Goal: Task Accomplishment & Management: Check status

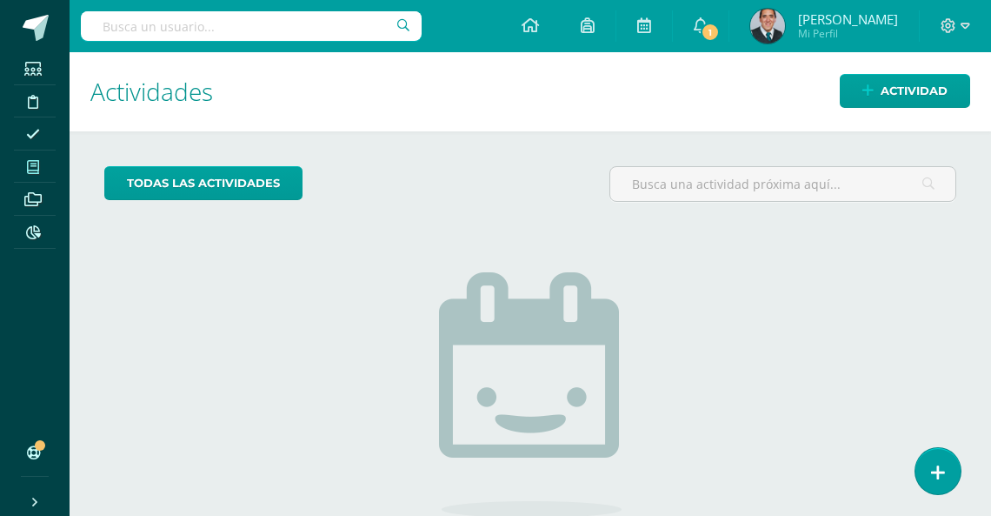
scroll to position [1516, 0]
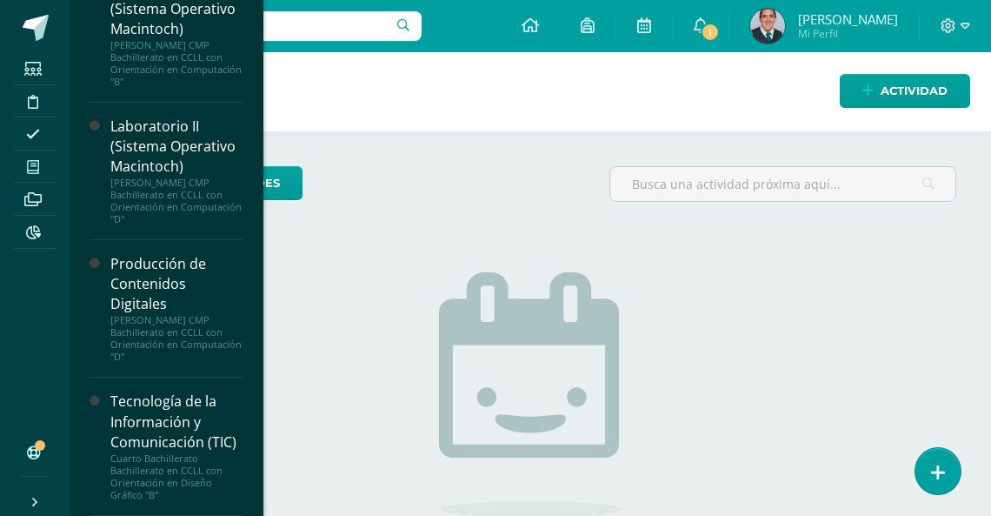
click at [27, 164] on icon at bounding box center [33, 167] width 12 height 14
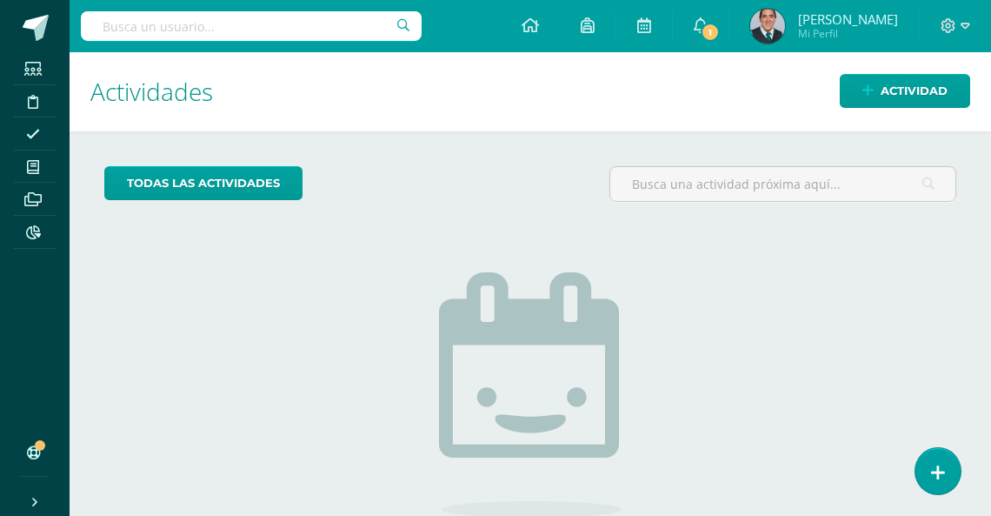
scroll to position [1594, 0]
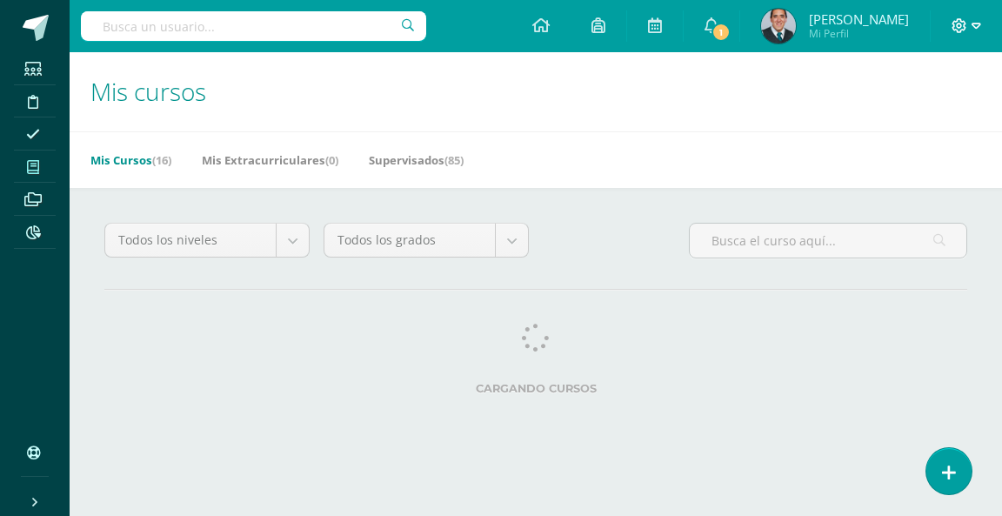
click at [976, 24] on icon at bounding box center [976, 26] width 10 height 16
click at [912, 121] on span "Cerrar sesión" at bounding box center [921, 118] width 78 height 17
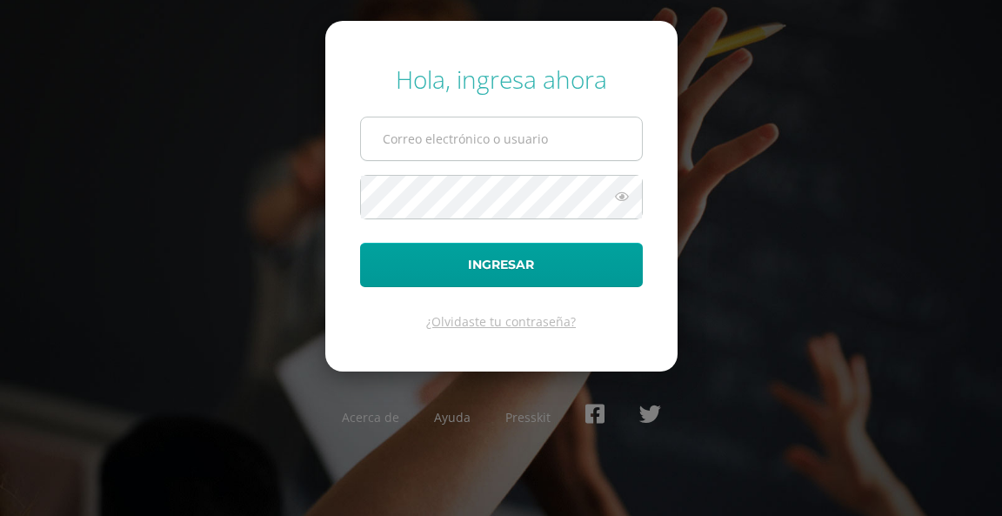
click at [531, 153] on input "text" at bounding box center [501, 138] width 281 height 43
type input "[EMAIL_ADDRESS][DOMAIN_NAME]"
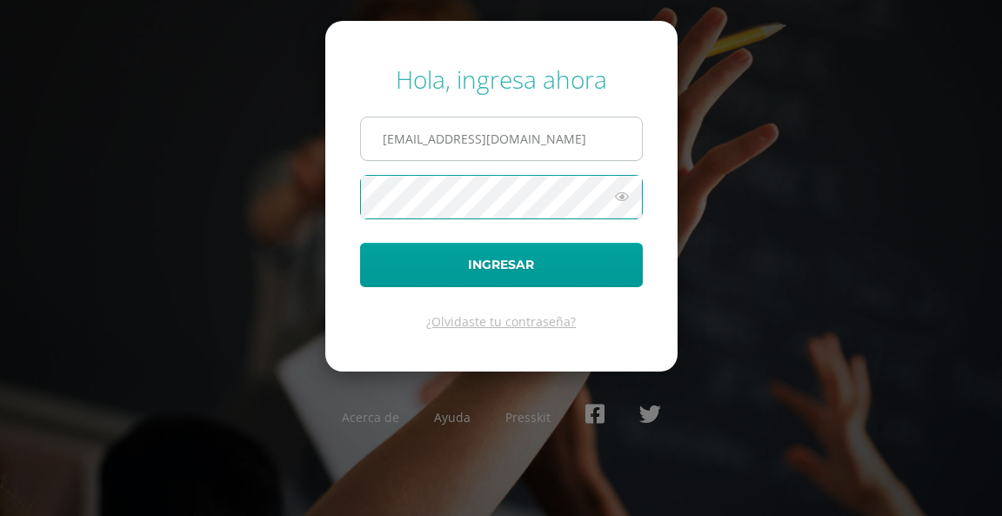
click at [360, 243] on button "Ingresar" at bounding box center [501, 265] width 283 height 44
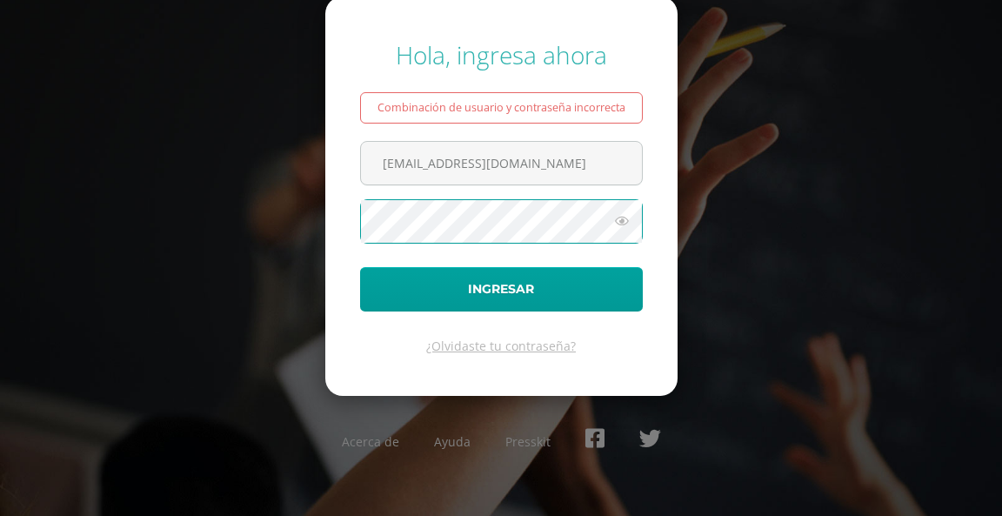
click at [360, 267] on button "Ingresar" at bounding box center [501, 289] width 283 height 44
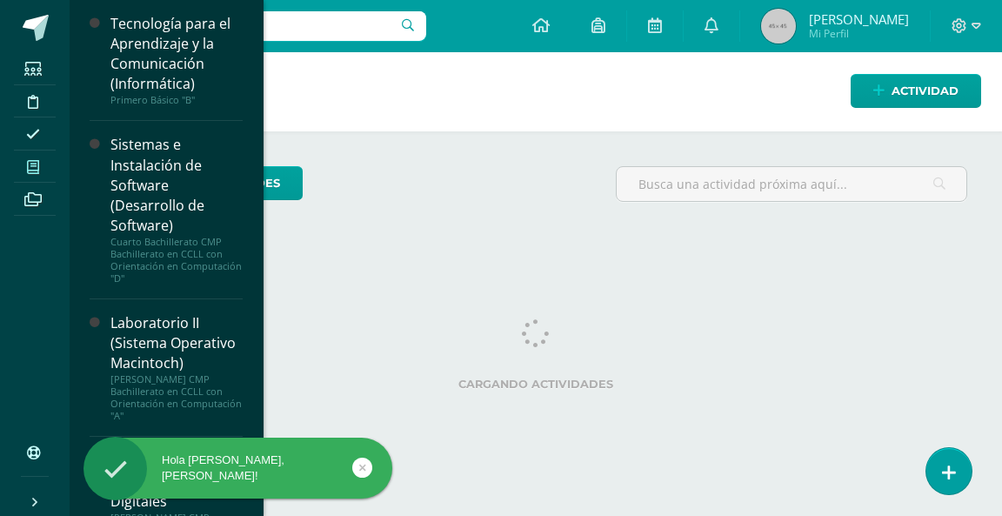
click at [43, 166] on span at bounding box center [33, 166] width 39 height 23
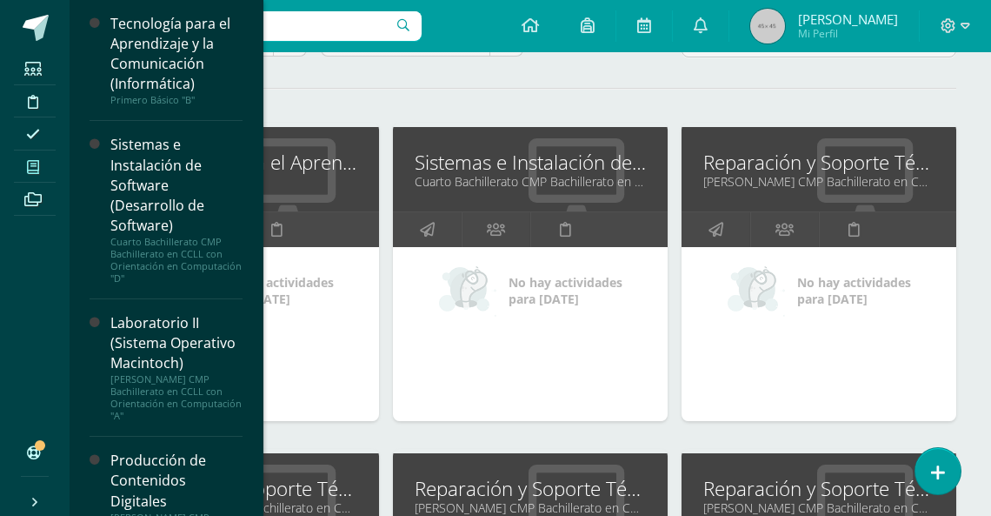
scroll to position [212, 0]
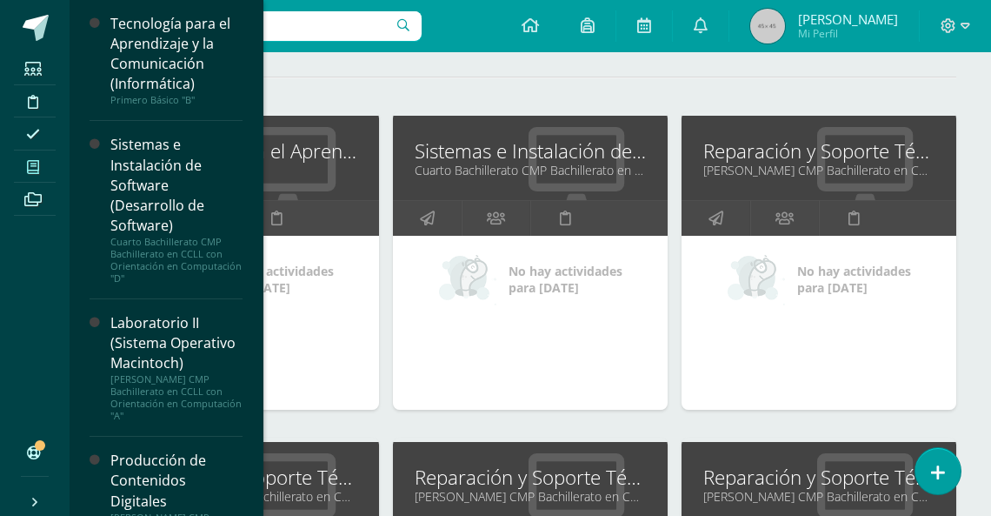
drag, startPoint x: 812, startPoint y: 147, endPoint x: 430, endPoint y: 5, distance: 407.1
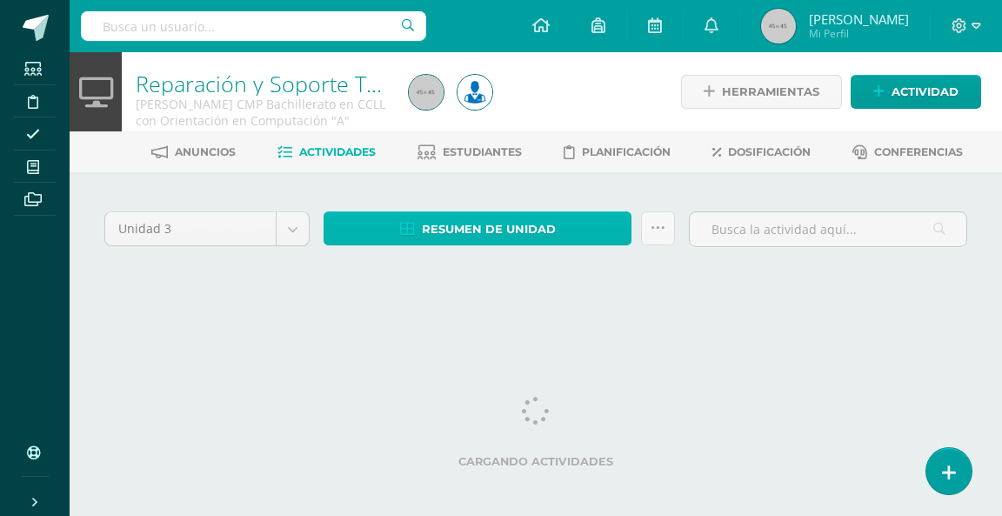
click at [501, 226] on span "Resumen de unidad" at bounding box center [489, 229] width 134 height 32
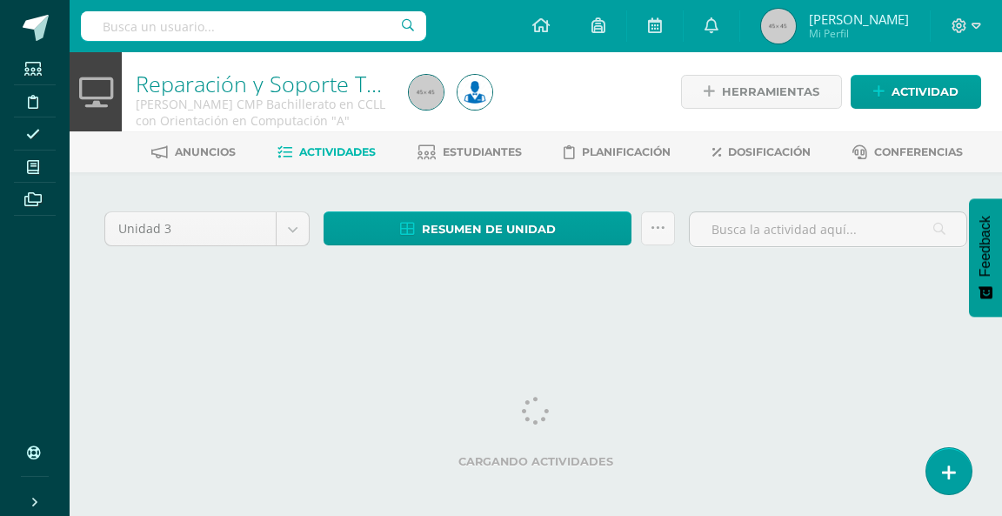
click at [656, 190] on div "Unidad 3 Unidad 1 Unidad 2 Unidad 3 Unidad 4 Resumen de unidad Subir actividade…" at bounding box center [536, 250] width 932 height 156
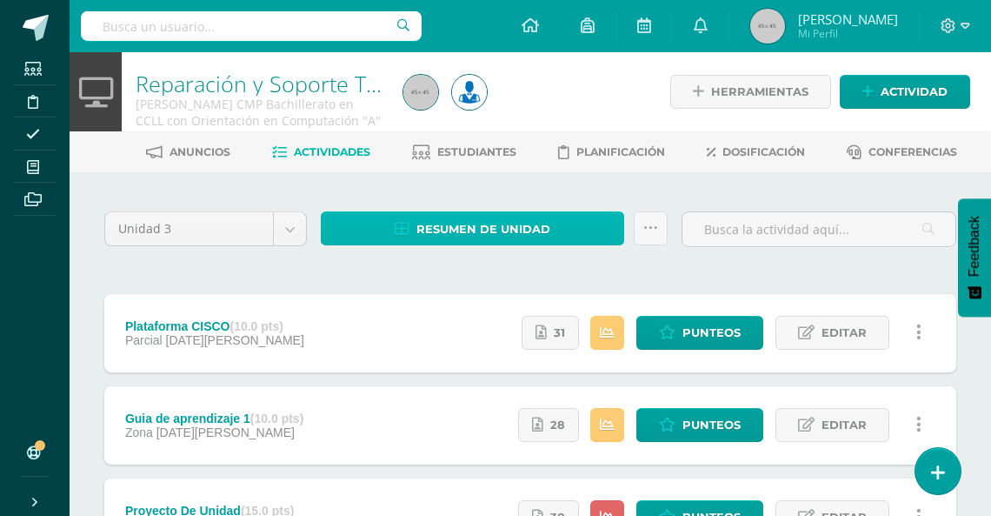
click at [491, 230] on span "Resumen de unidad" at bounding box center [483, 229] width 134 height 32
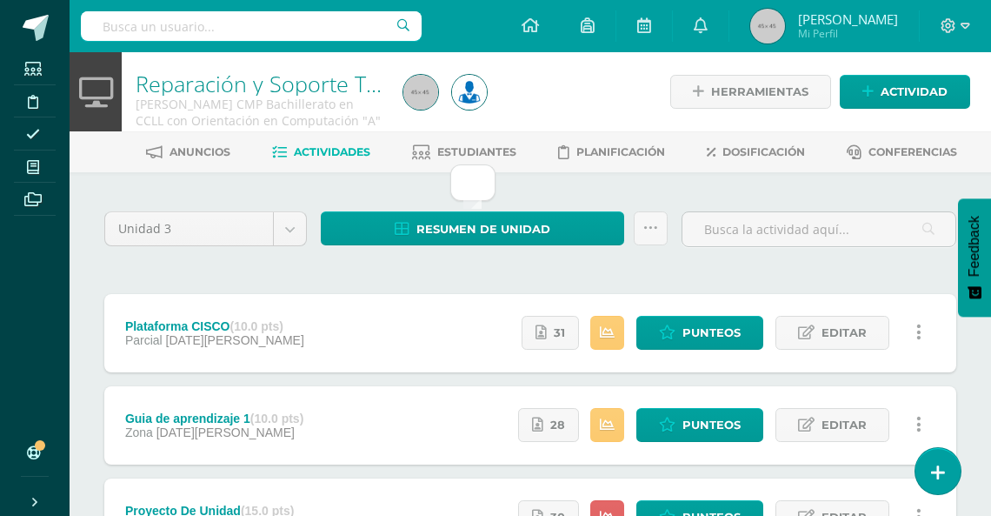
drag, startPoint x: 648, startPoint y: 273, endPoint x: 652, endPoint y: 265, distance: 9.0
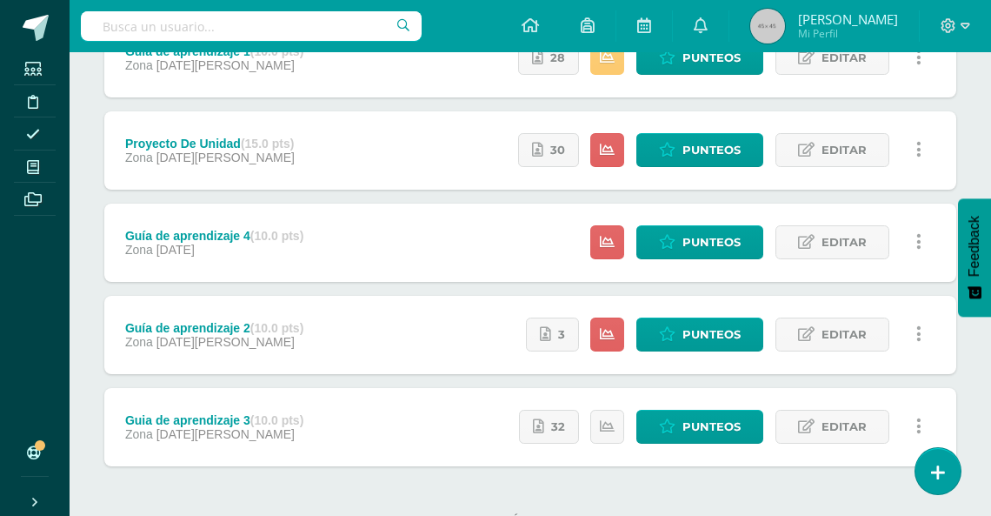
scroll to position [329, 0]
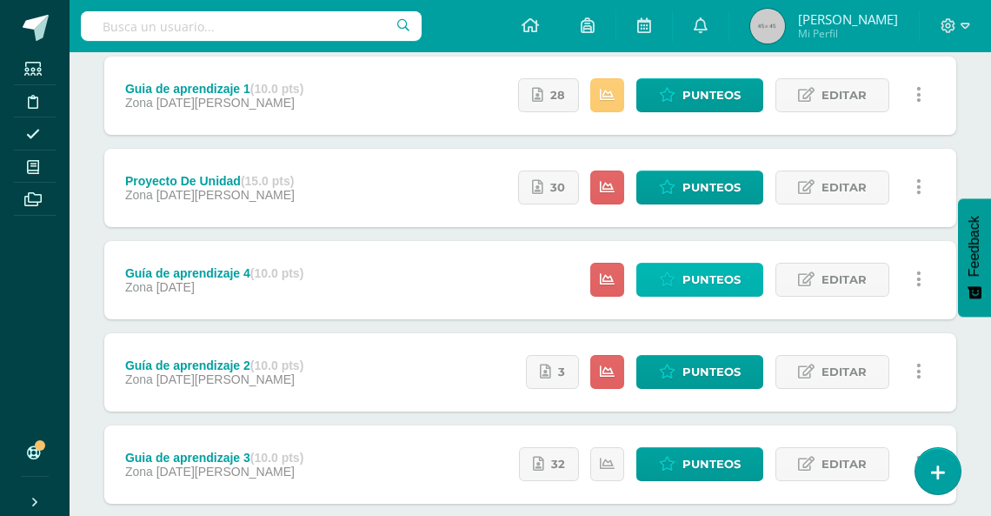
click at [718, 280] on span "Punteos" at bounding box center [711, 279] width 58 height 32
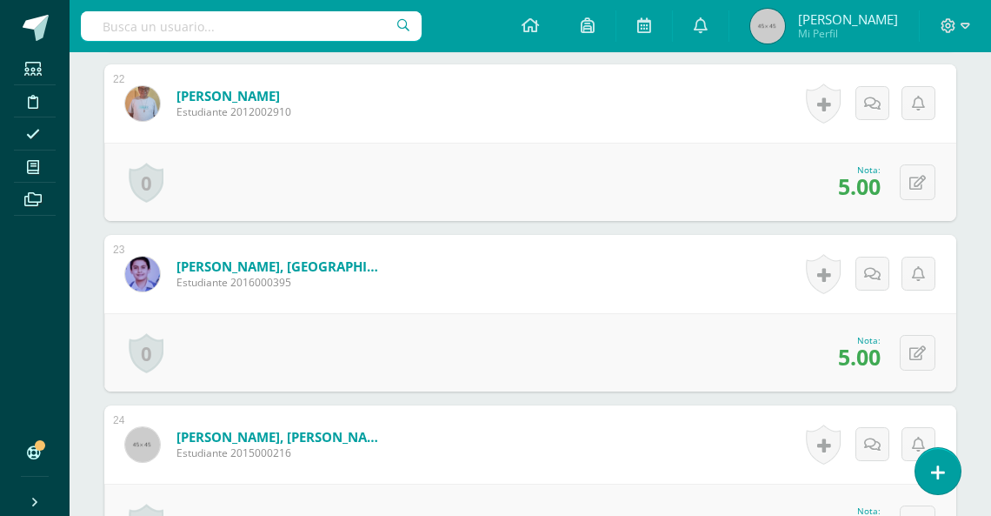
scroll to position [4206, 0]
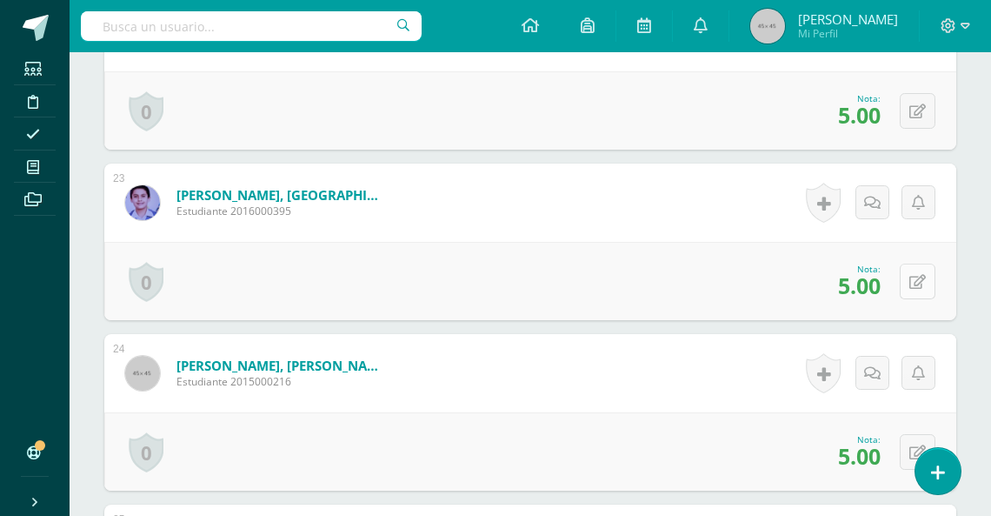
click at [930, 280] on button at bounding box center [918, 281] width 36 height 36
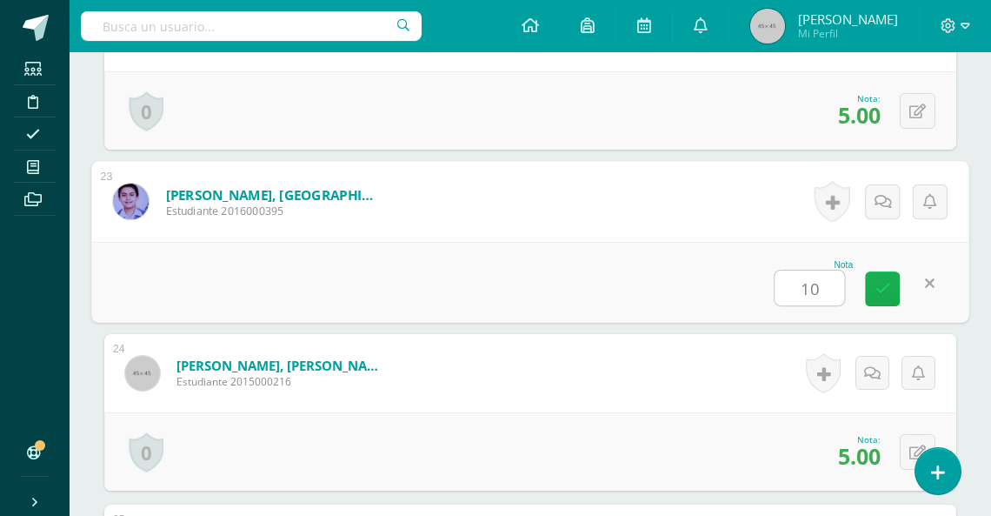
click at [892, 291] on link at bounding box center [882, 288] width 35 height 35
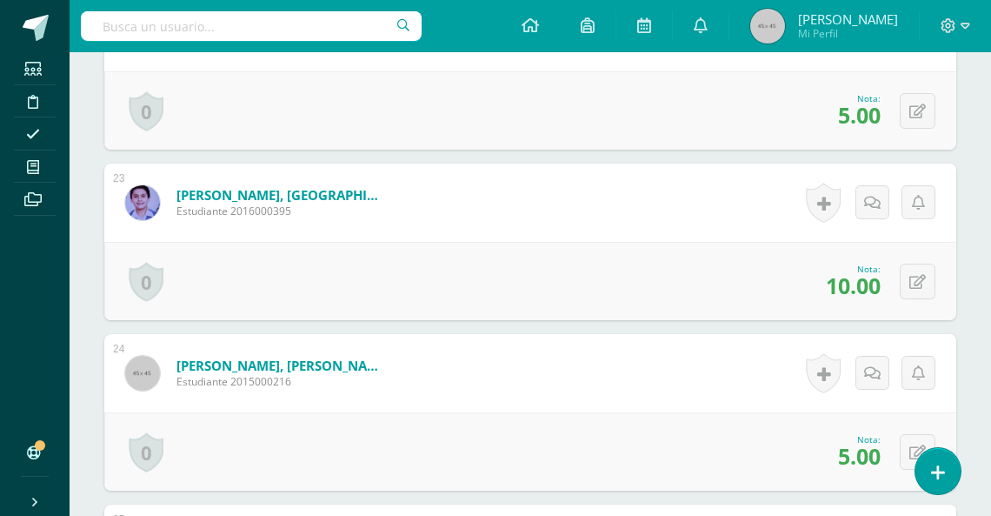
scroll to position [4207, 0]
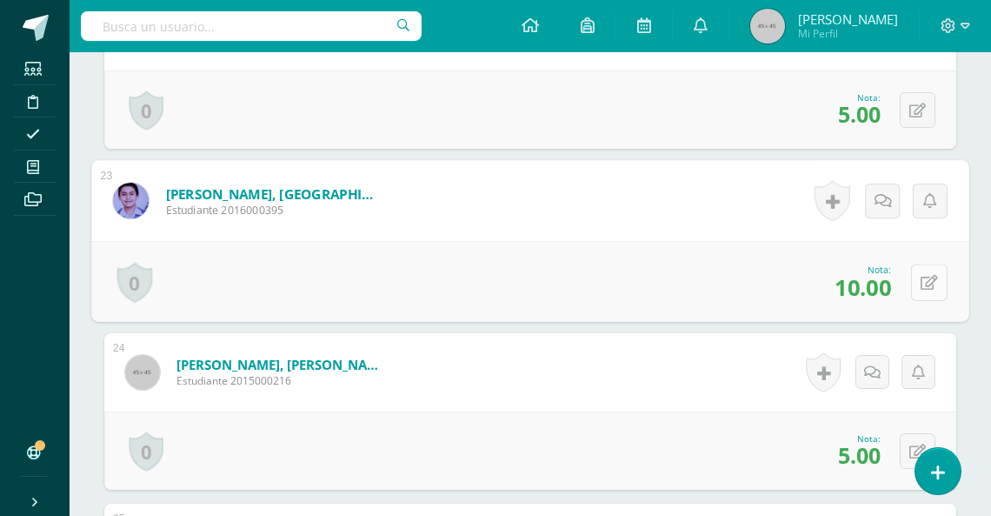
click at [915, 276] on button at bounding box center [929, 281] width 37 height 37
type input "5"
click at [886, 290] on icon at bounding box center [883, 287] width 16 height 15
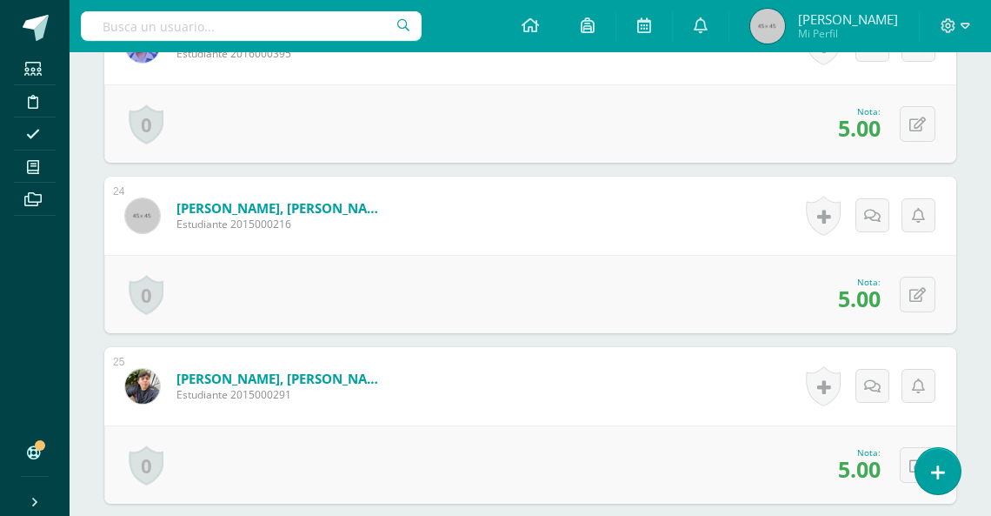
scroll to position [4413, 0]
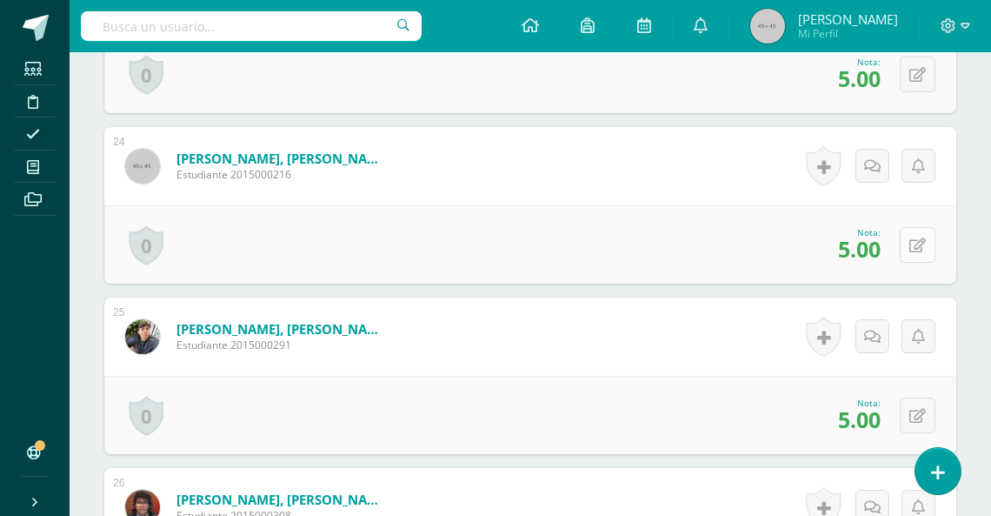
click at [911, 242] on button at bounding box center [918, 245] width 36 height 36
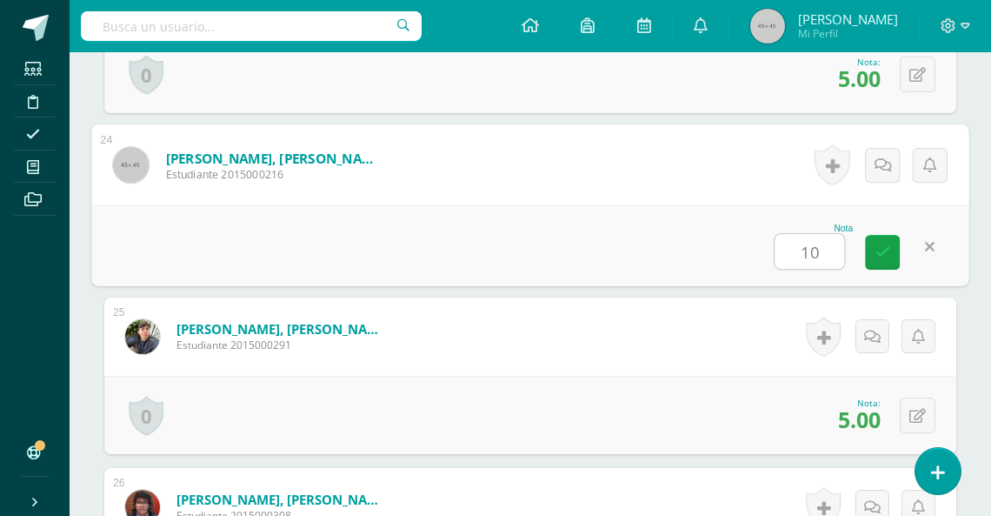
click at [933, 249] on link at bounding box center [930, 246] width 35 height 35
type input "10.00"
click at [924, 235] on button at bounding box center [929, 246] width 37 height 37
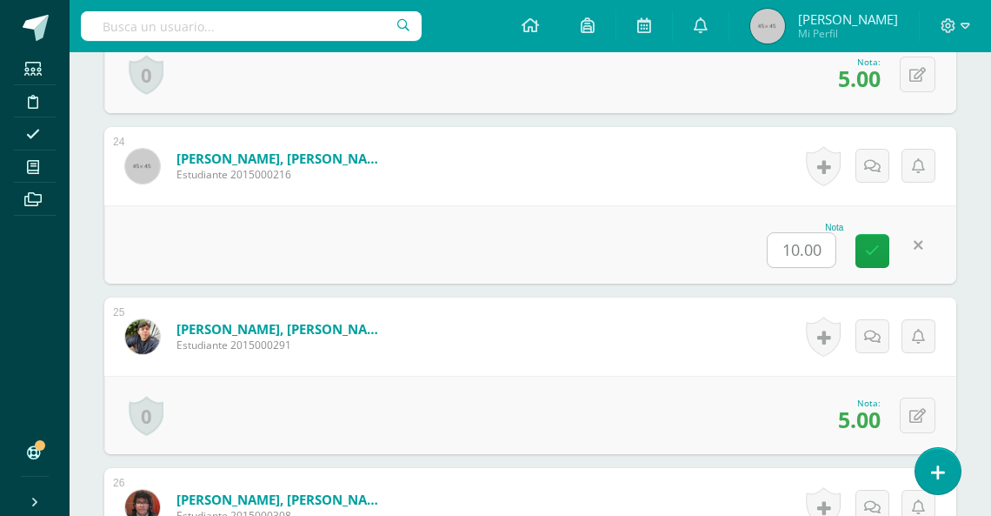
click at [939, 249] on div "Nota 10.00" at bounding box center [530, 244] width 852 height 78
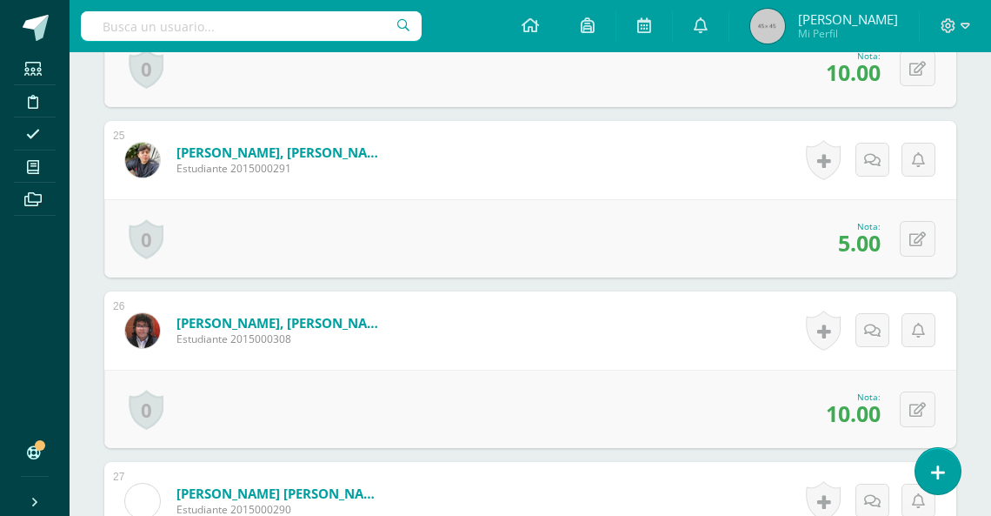
scroll to position [4609, 0]
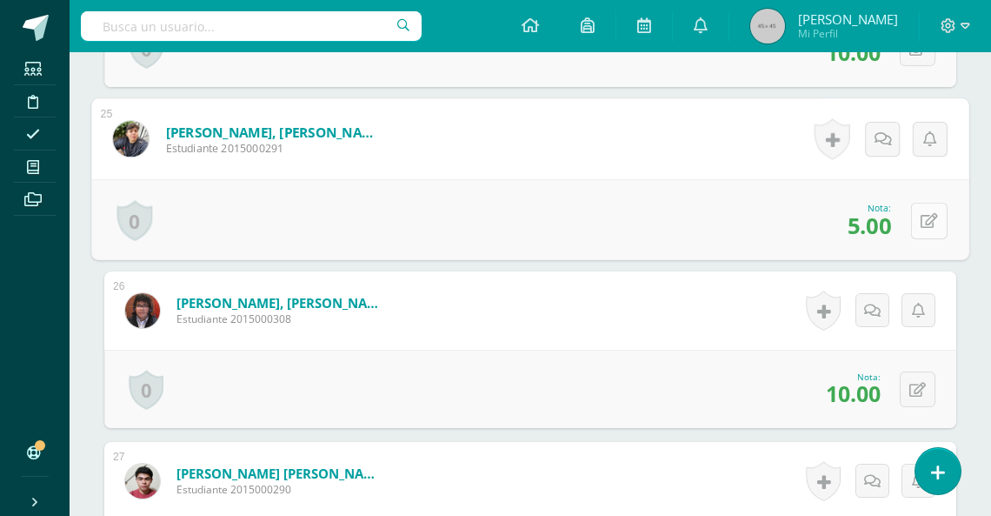
click at [920, 208] on button at bounding box center [929, 220] width 37 height 37
type input "10"
click at [875, 223] on icon at bounding box center [883, 225] width 16 height 15
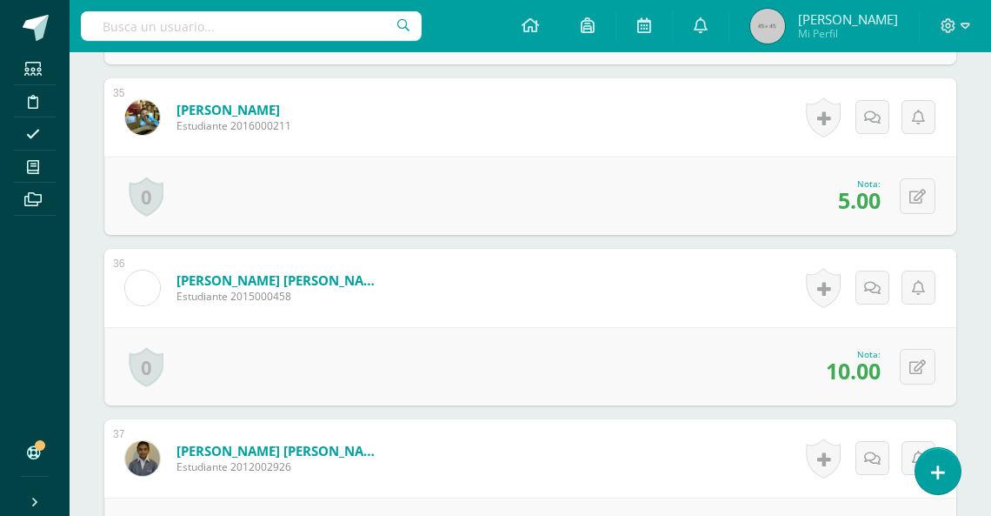
scroll to position [6286, 0]
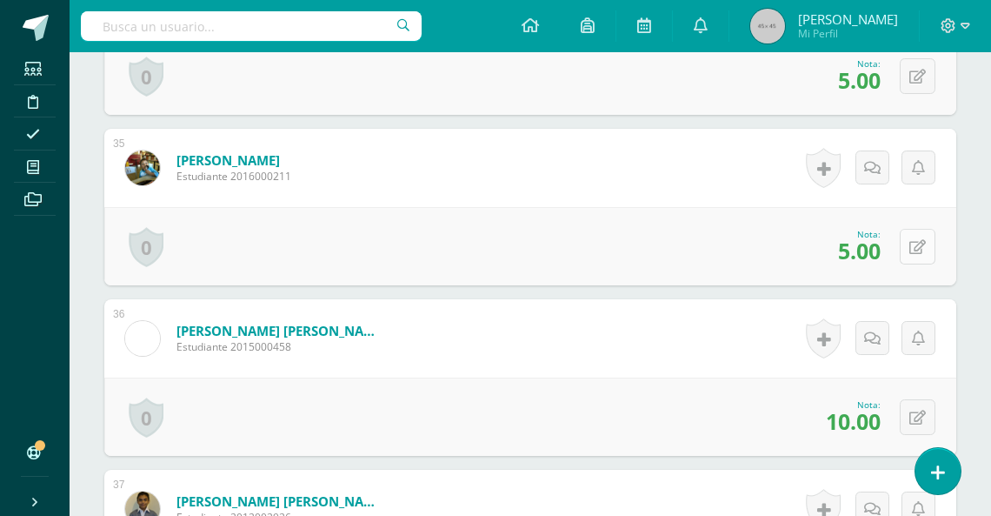
click at [922, 256] on button at bounding box center [918, 247] width 36 height 36
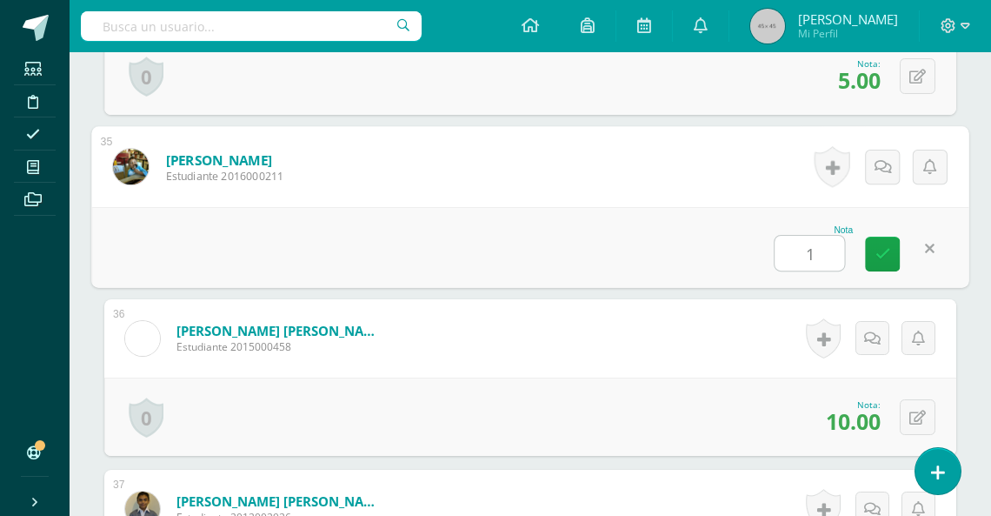
type input "10"
click at [887, 253] on icon at bounding box center [883, 253] width 16 height 15
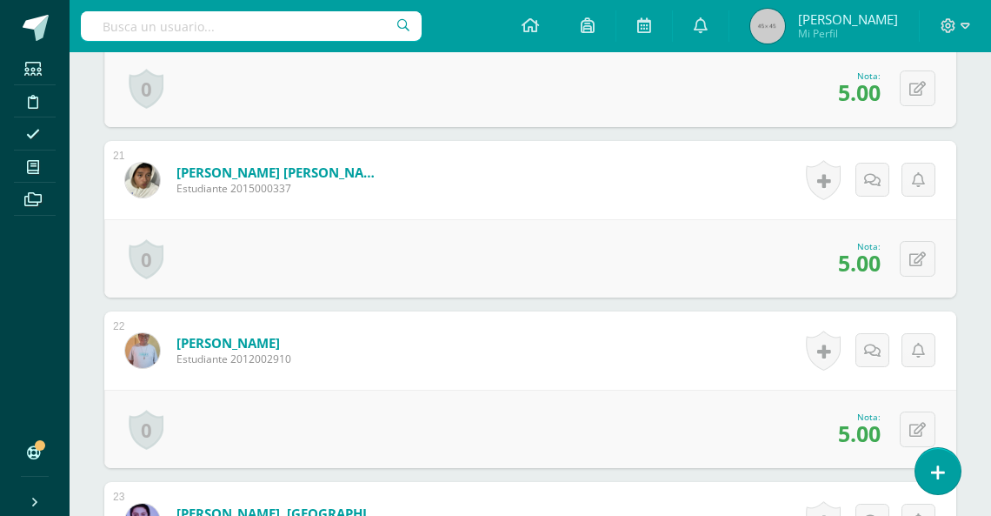
scroll to position [3868, 0]
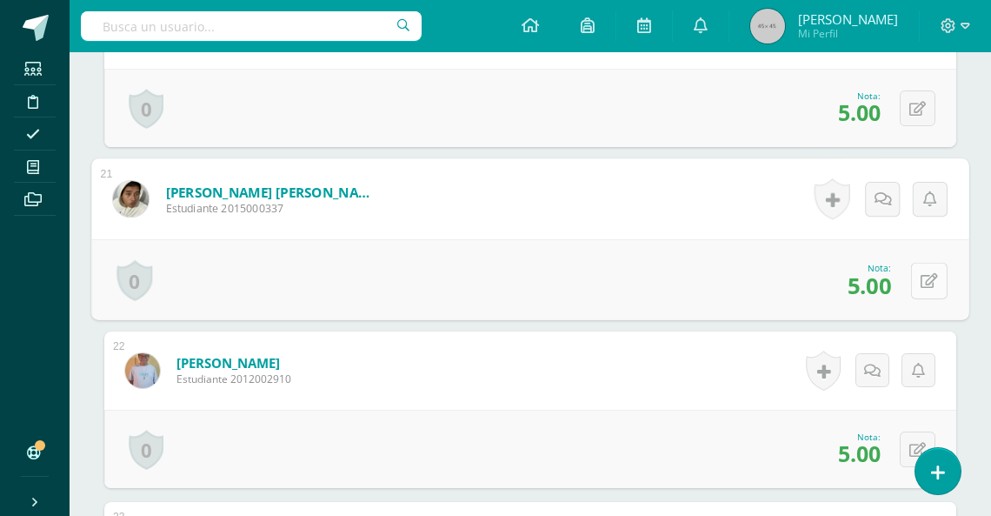
click at [923, 281] on icon at bounding box center [929, 280] width 17 height 15
type input "10"
click at [895, 288] on link at bounding box center [882, 286] width 35 height 35
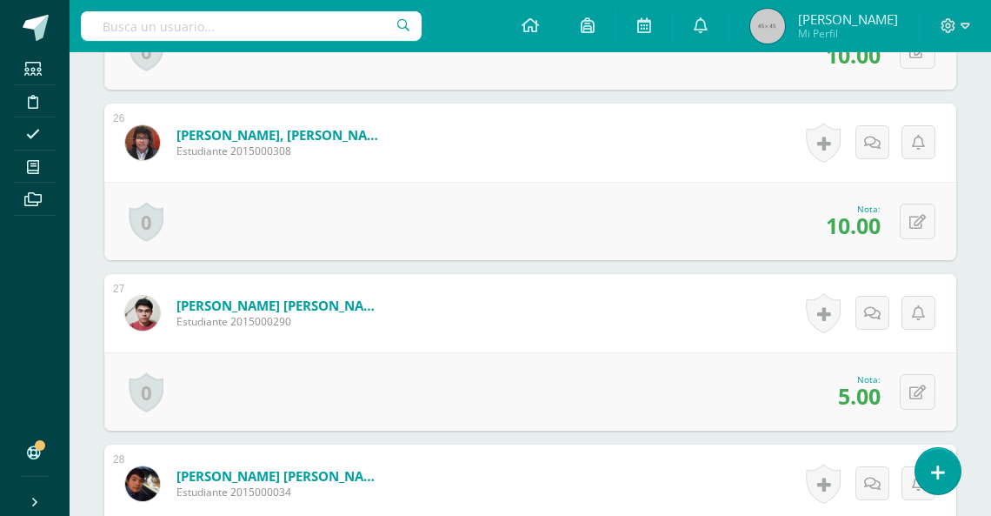
scroll to position [4807, 0]
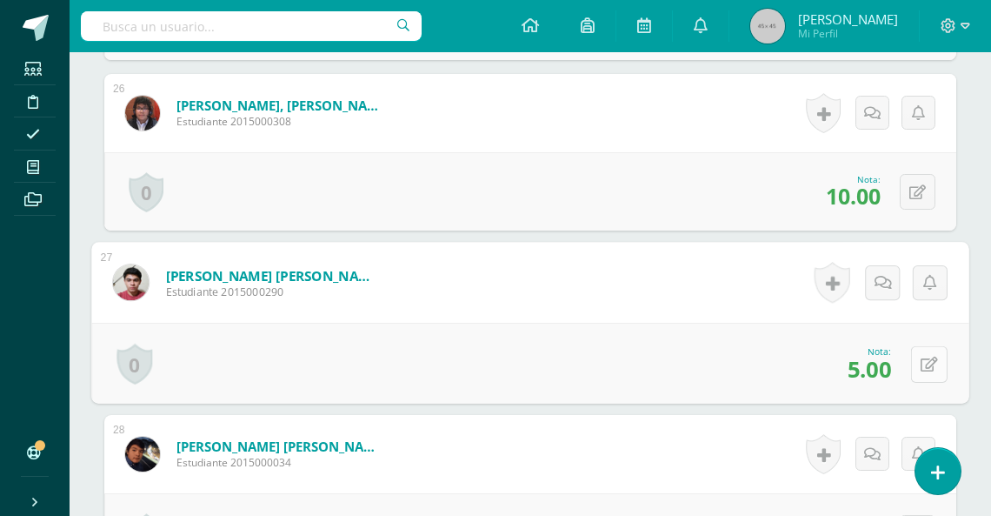
click at [911, 367] on button at bounding box center [929, 363] width 37 height 37
type input "10"
click at [877, 369] on icon at bounding box center [883, 369] width 16 height 15
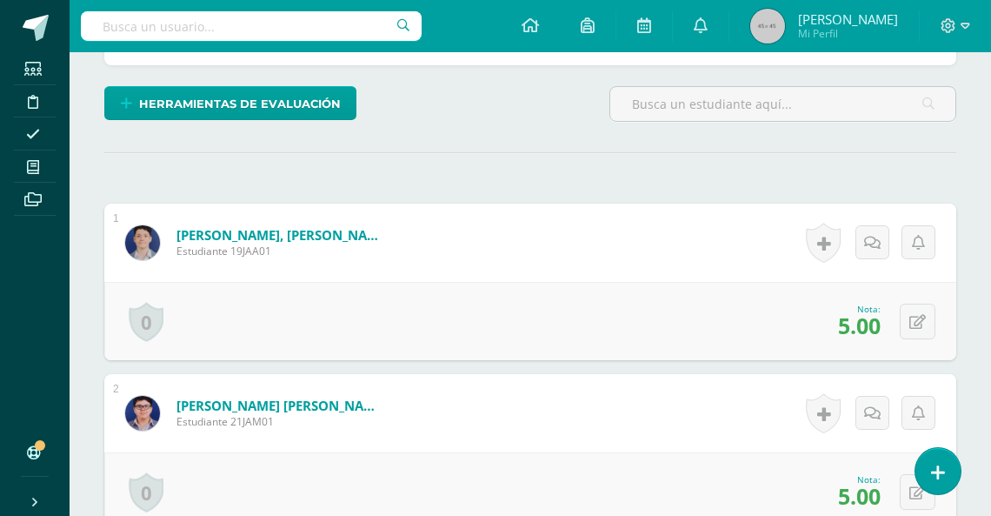
scroll to position [458, 0]
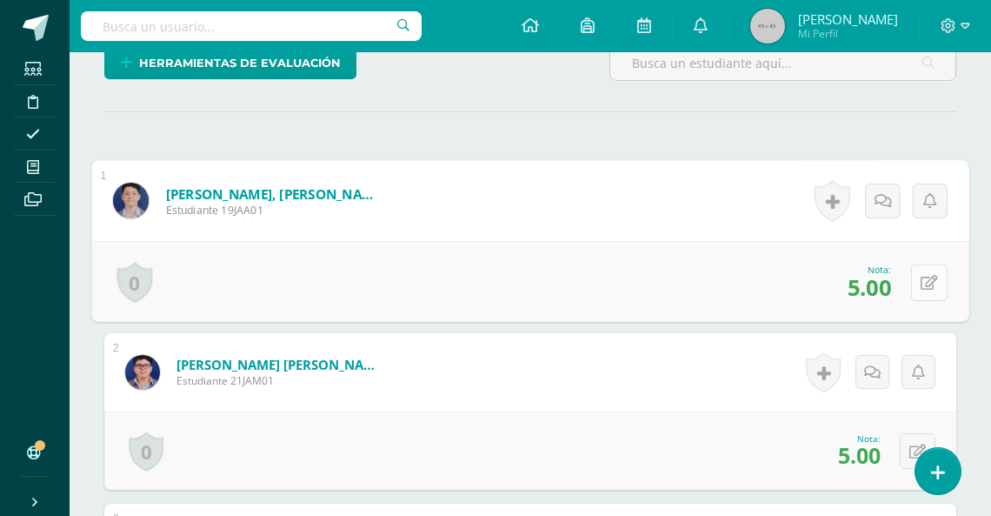
click at [924, 275] on icon at bounding box center [929, 282] width 17 height 15
type input "10"
click at [880, 282] on icon at bounding box center [883, 287] width 16 height 15
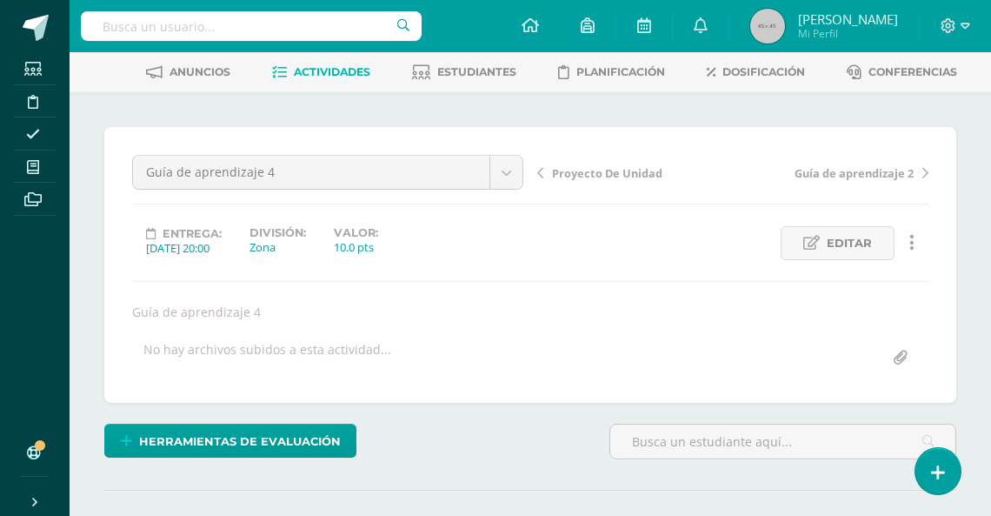
scroll to position [0, 0]
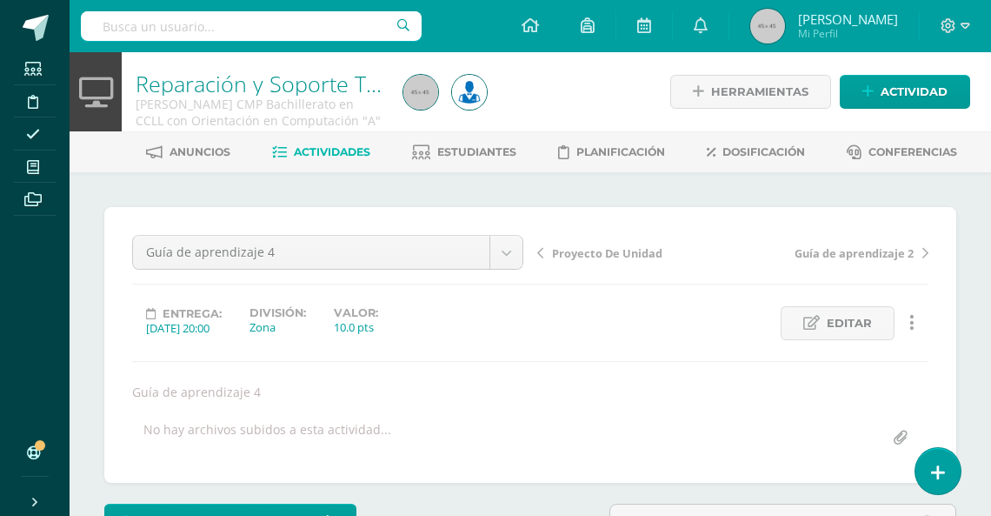
click at [317, 147] on span "Actividades" at bounding box center [332, 151] width 77 height 13
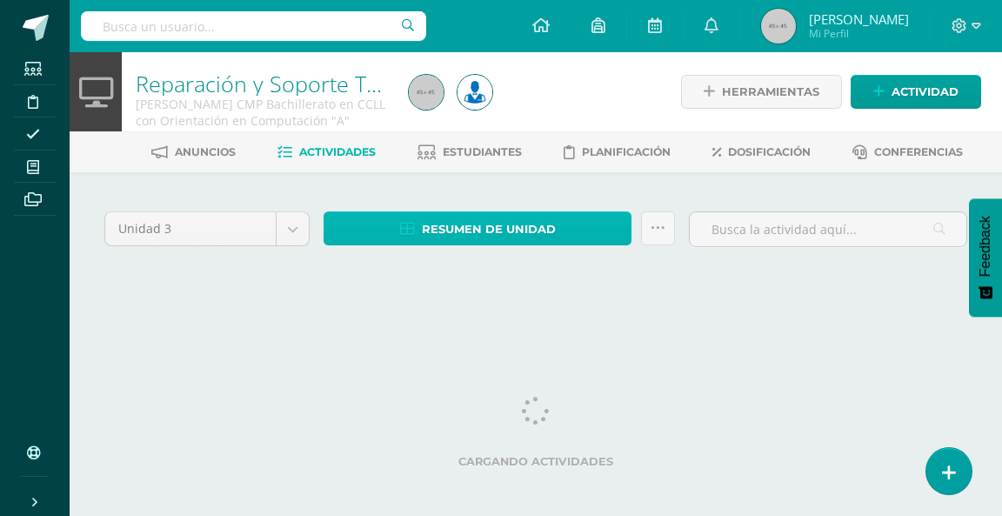
click at [484, 232] on span "Resumen de unidad" at bounding box center [489, 229] width 134 height 32
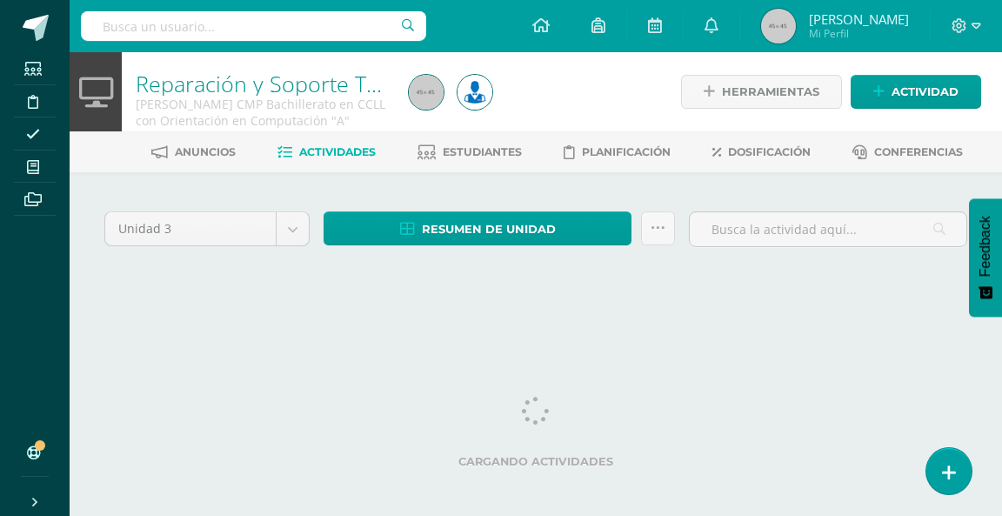
click at [741, 277] on div "Unidad 3 Unidad 1 Unidad 2 Unidad 3 Unidad 4 Resumen de unidad Descargar como H…" at bounding box center [535, 250] width 876 height 87
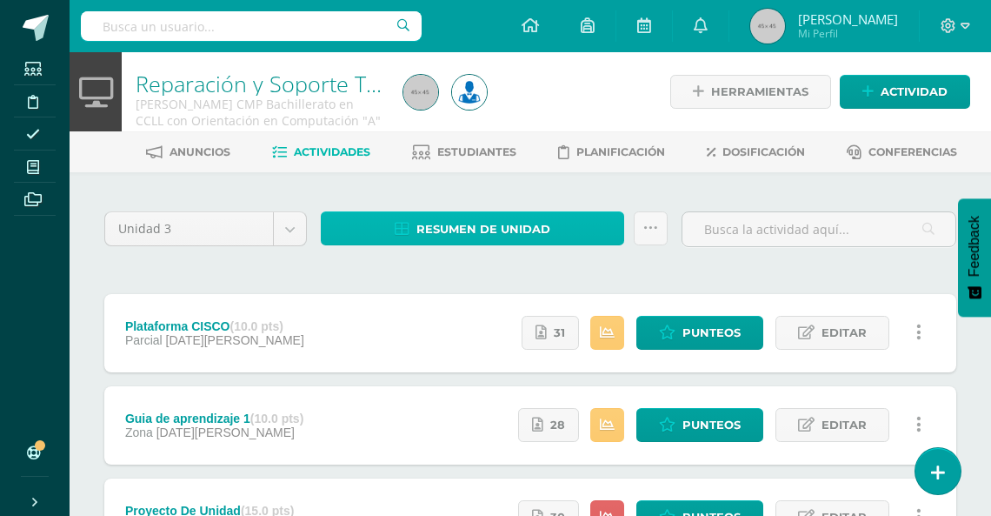
click at [553, 233] on link "Resumen de unidad" at bounding box center [472, 228] width 303 height 34
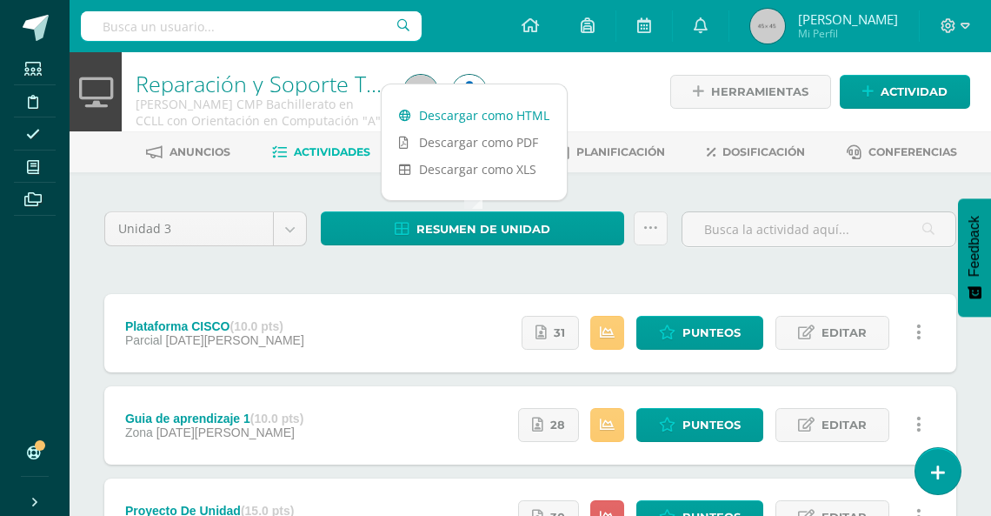
click at [477, 115] on link "Descargar como HTML" at bounding box center [474, 115] width 185 height 27
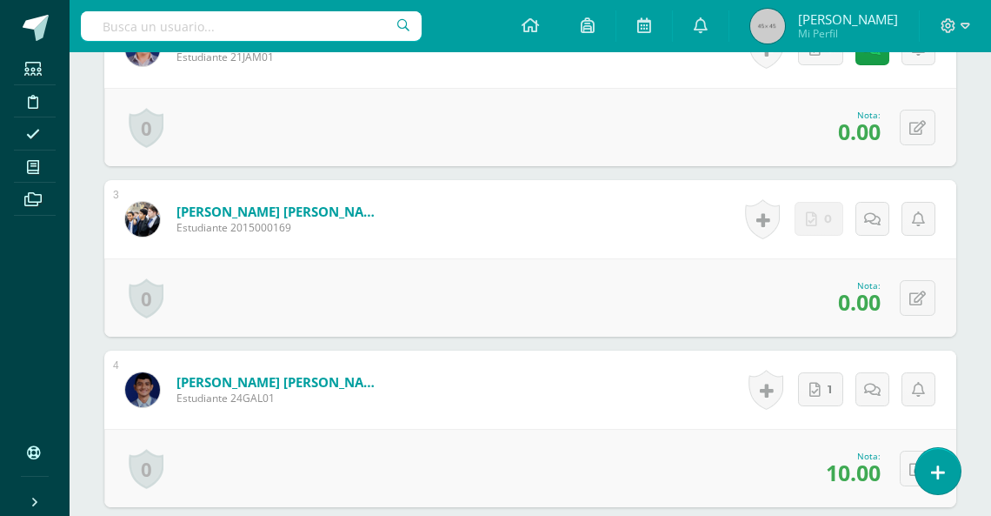
scroll to position [791, 0]
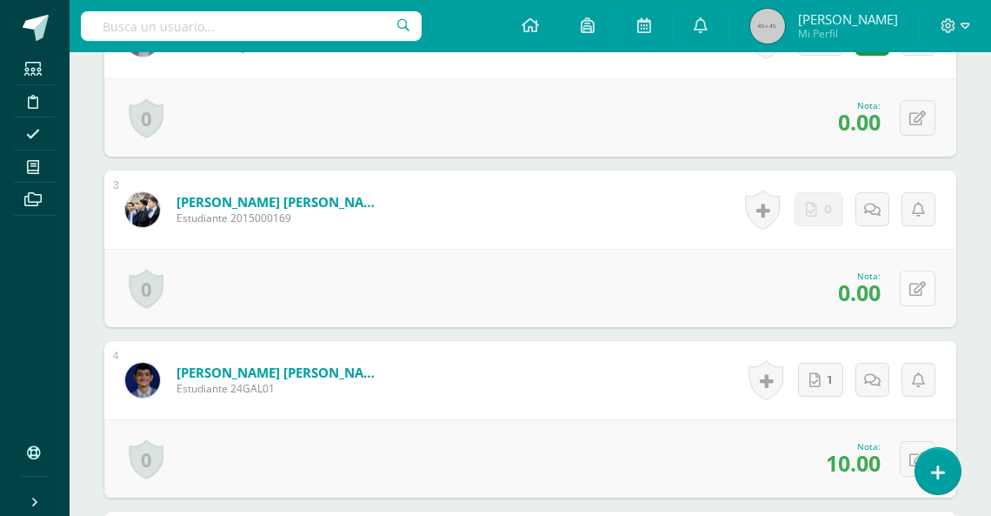
click at [915, 296] on button at bounding box center [918, 288] width 36 height 36
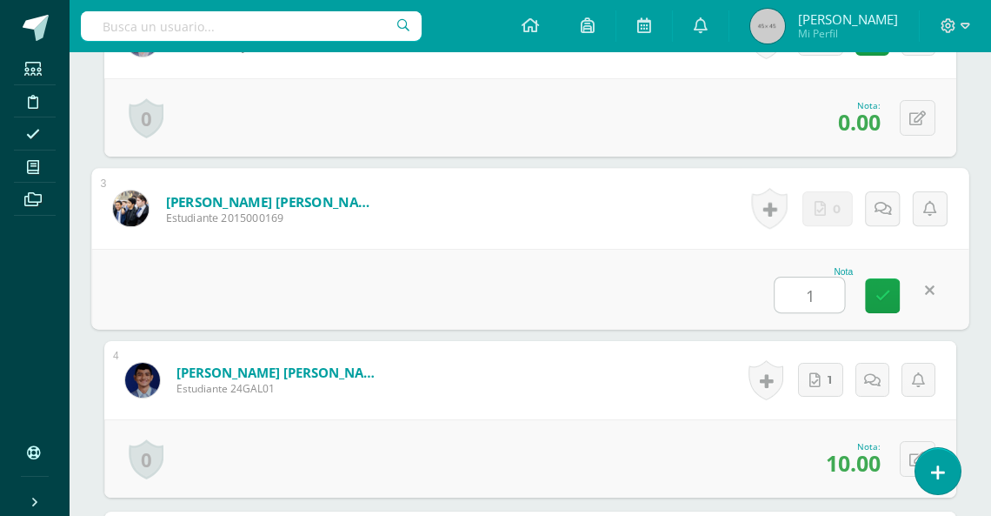
type input "10"
click at [893, 296] on link at bounding box center [882, 295] width 35 height 35
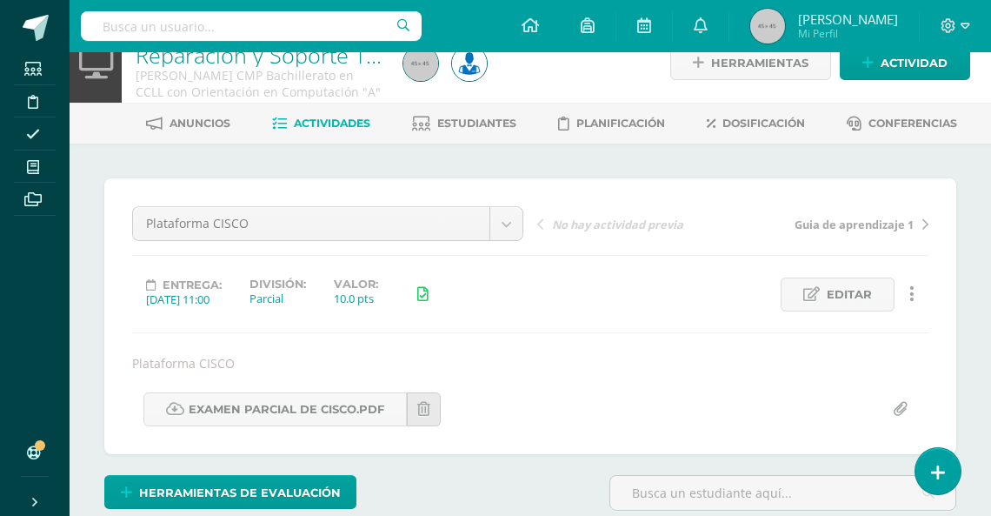
scroll to position [30, 0]
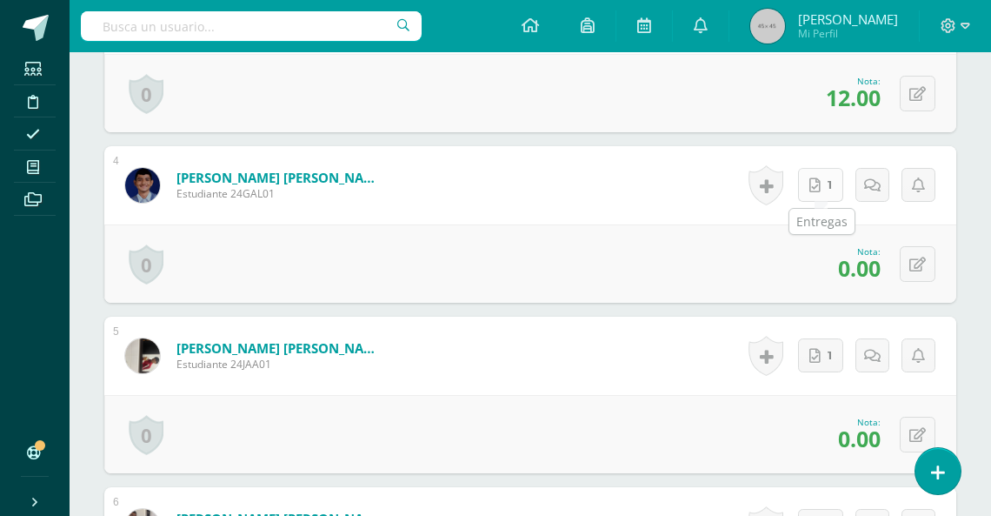
scroll to position [987, 0]
click at [822, 189] on link "1" at bounding box center [820, 184] width 45 height 34
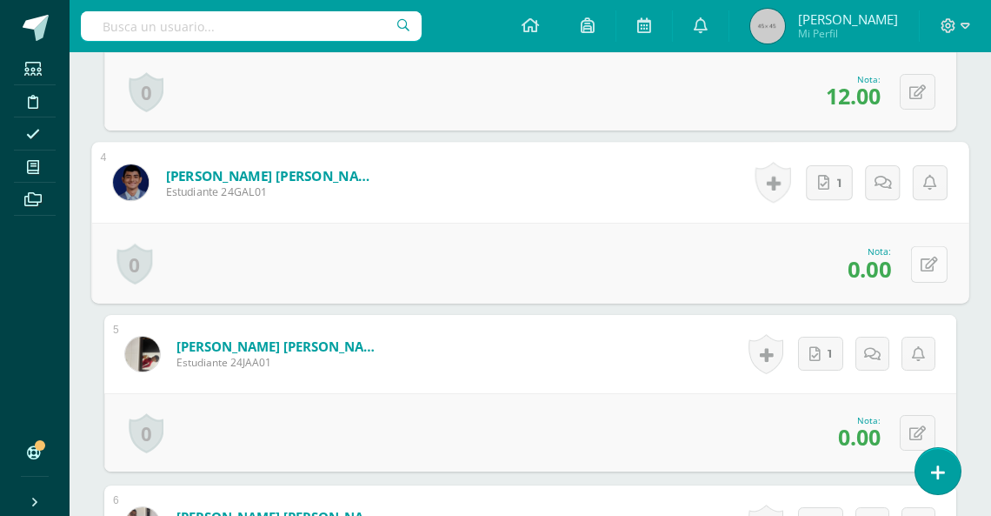
click at [940, 267] on button at bounding box center [929, 263] width 37 height 37
type input "15"
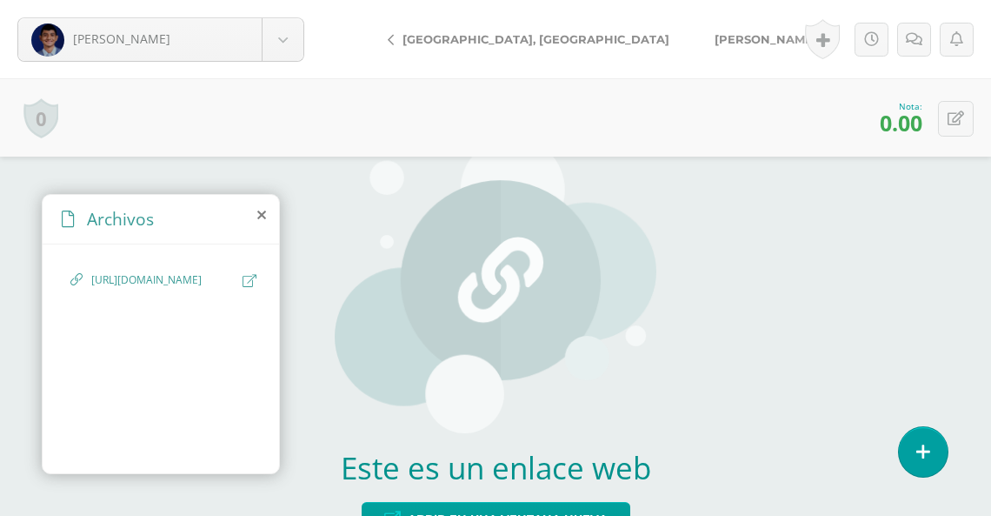
click at [251, 282] on icon at bounding box center [250, 280] width 14 height 13
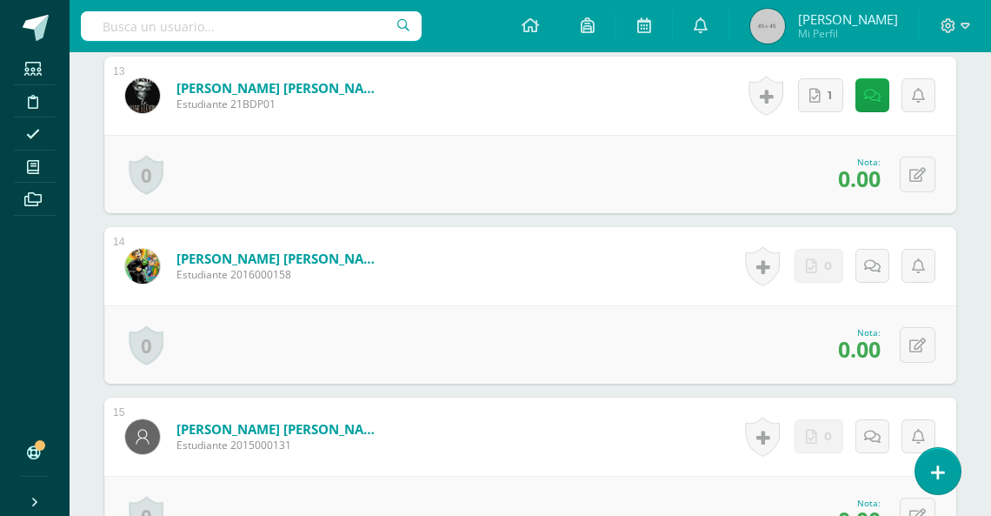
scroll to position [2712, 0]
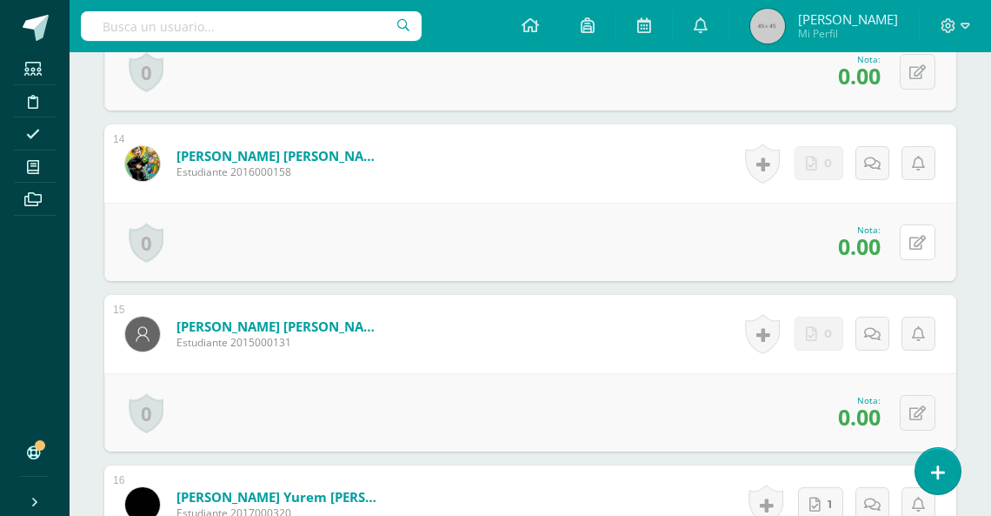
click at [915, 236] on icon at bounding box center [917, 243] width 17 height 15
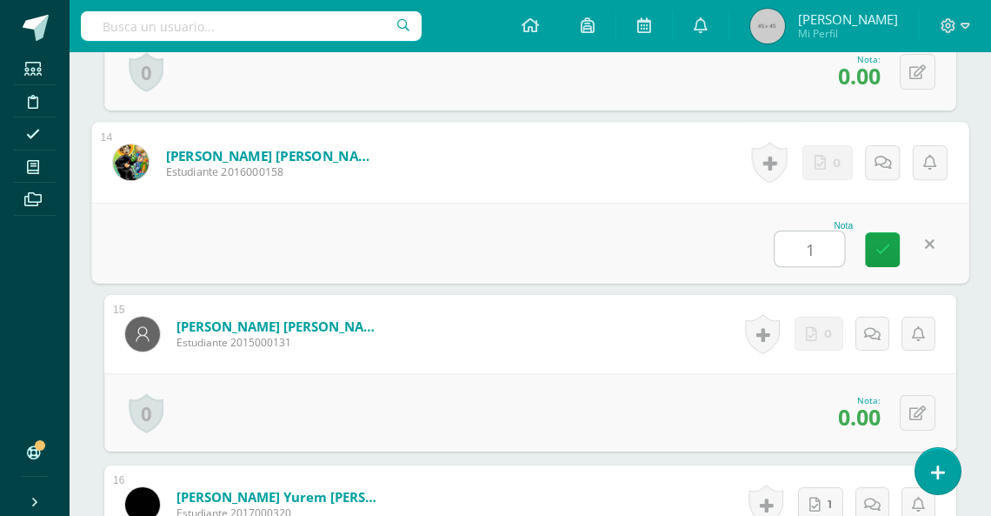
type input "10"
click at [866, 250] on link at bounding box center [882, 248] width 35 height 35
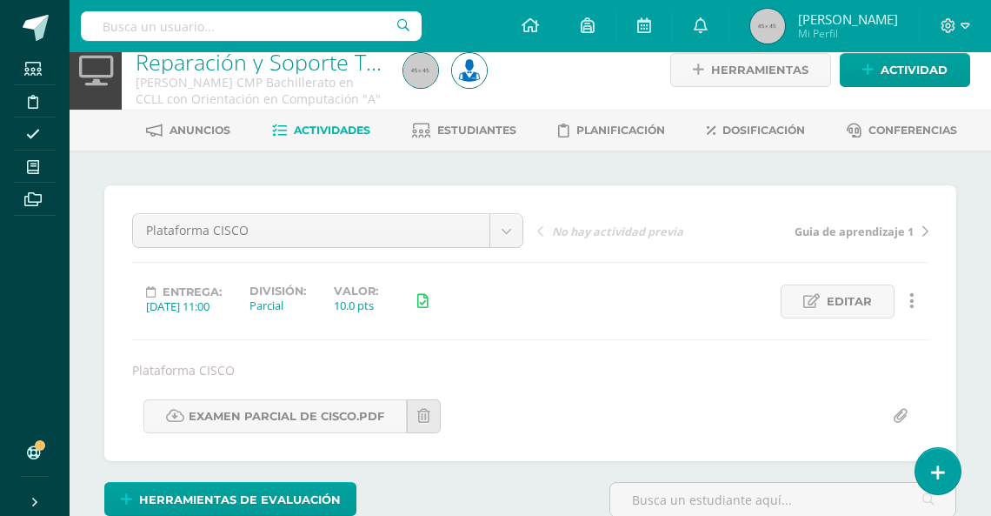
scroll to position [0, 0]
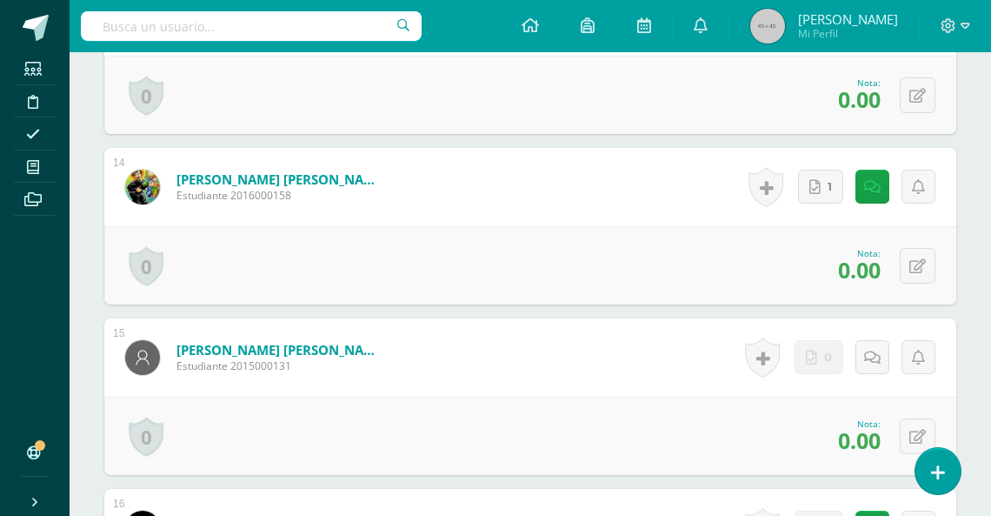
scroll to position [2694, 0]
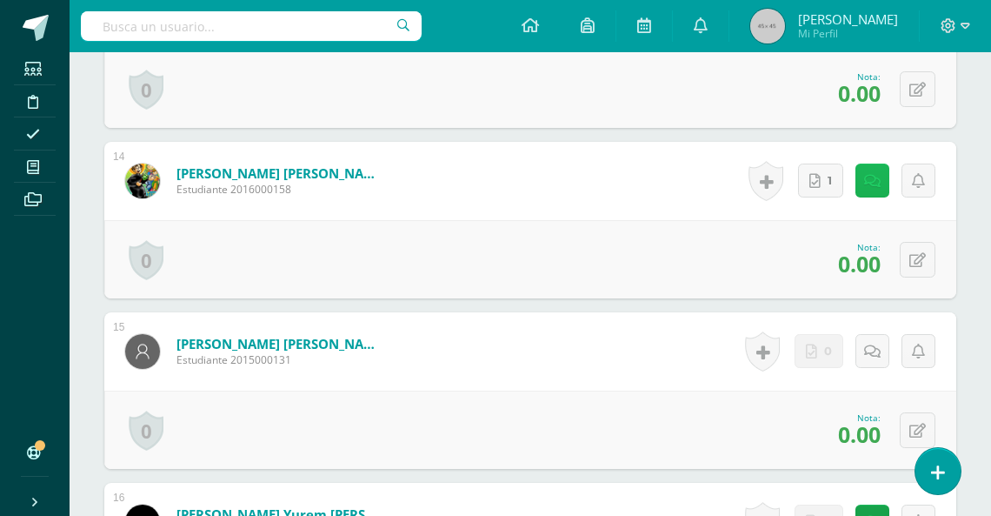
click at [874, 182] on icon at bounding box center [872, 181] width 17 height 15
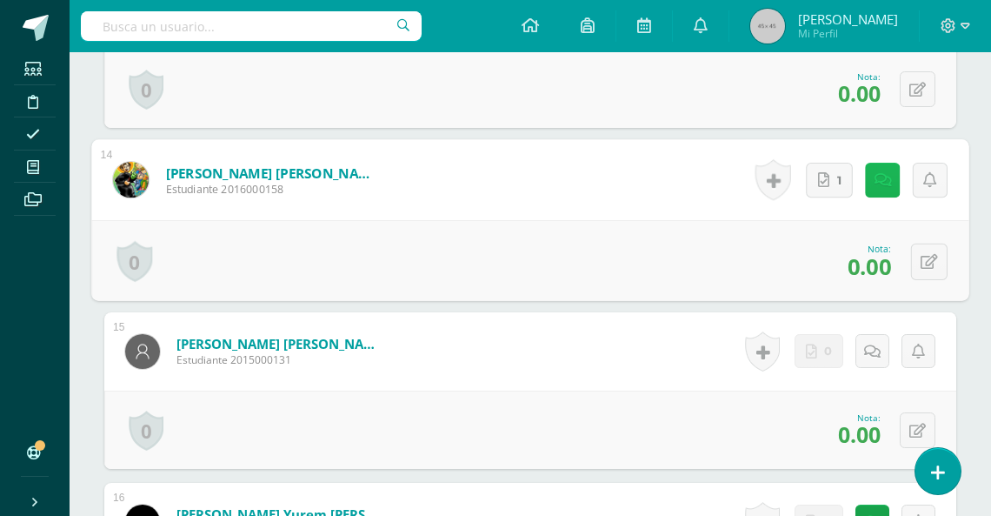
scroll to position [2695, 0]
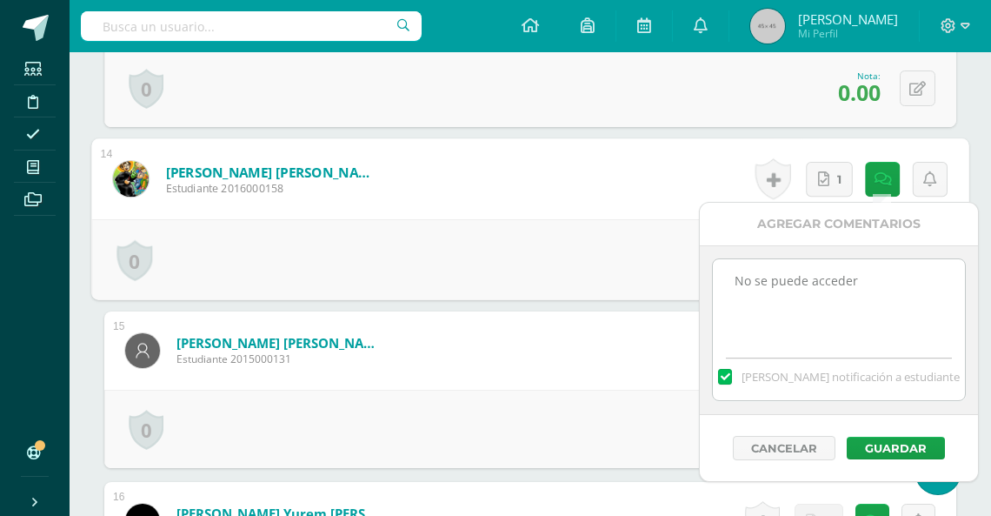
drag, startPoint x: 843, startPoint y: 285, endPoint x: 855, endPoint y: 284, distance: 11.3
click at [843, 285] on textarea "No se puede acceder" at bounding box center [838, 302] width 251 height 87
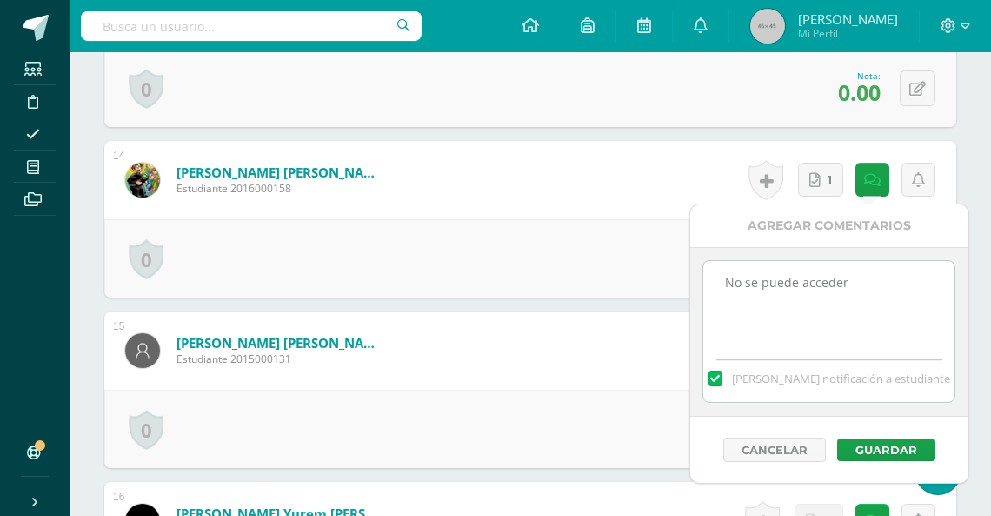
drag, startPoint x: 863, startPoint y: 284, endPoint x: 643, endPoint y: 274, distance: 220.2
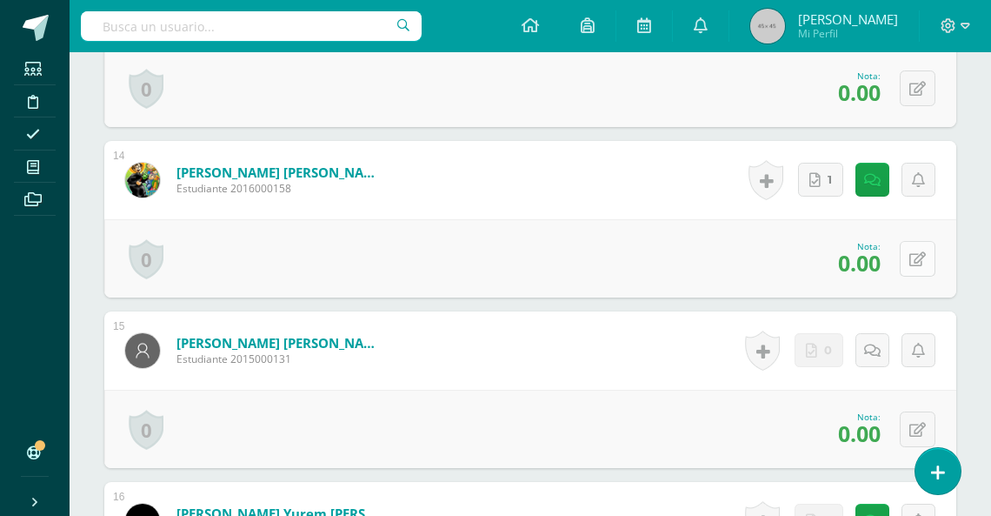
click at [919, 256] on icon at bounding box center [917, 259] width 17 height 15
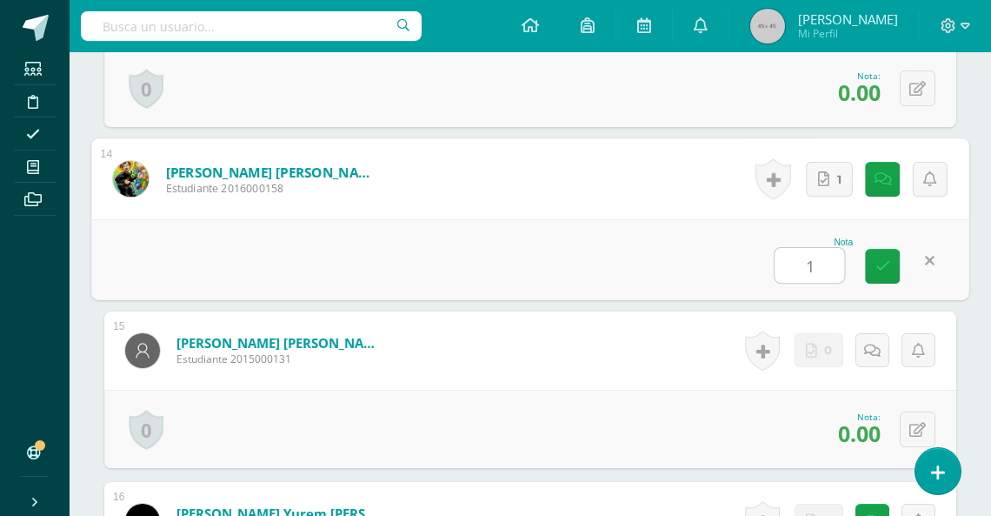
type input "12"
click at [882, 260] on icon at bounding box center [883, 265] width 16 height 15
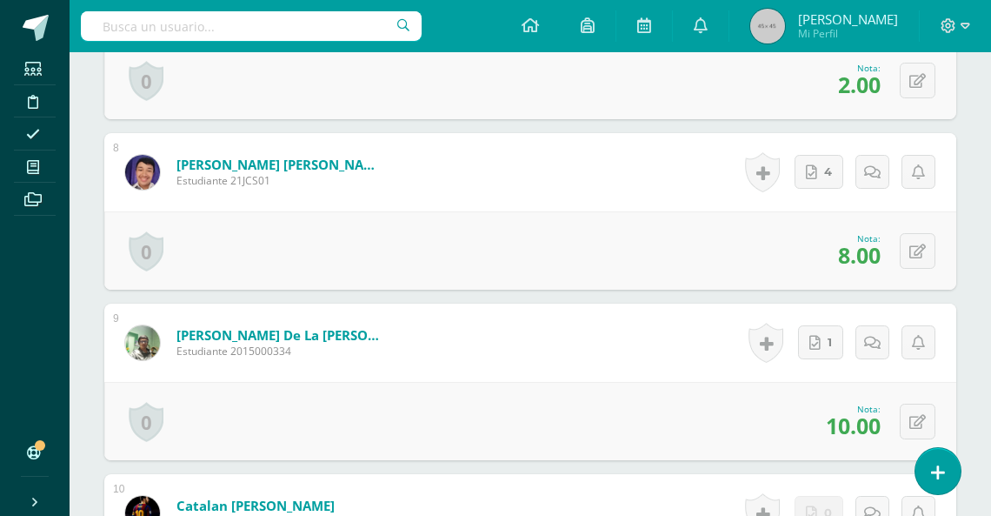
scroll to position [1530, 0]
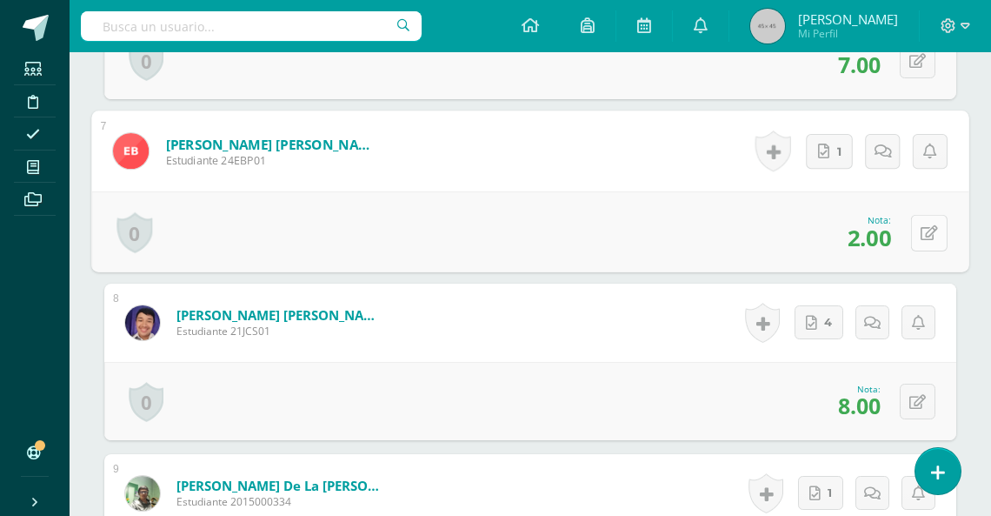
click at [925, 227] on button at bounding box center [929, 232] width 37 height 37
type input "15"
click at [0, 0] on div "Nota: 2.00" at bounding box center [0, 0] width 0 height 0
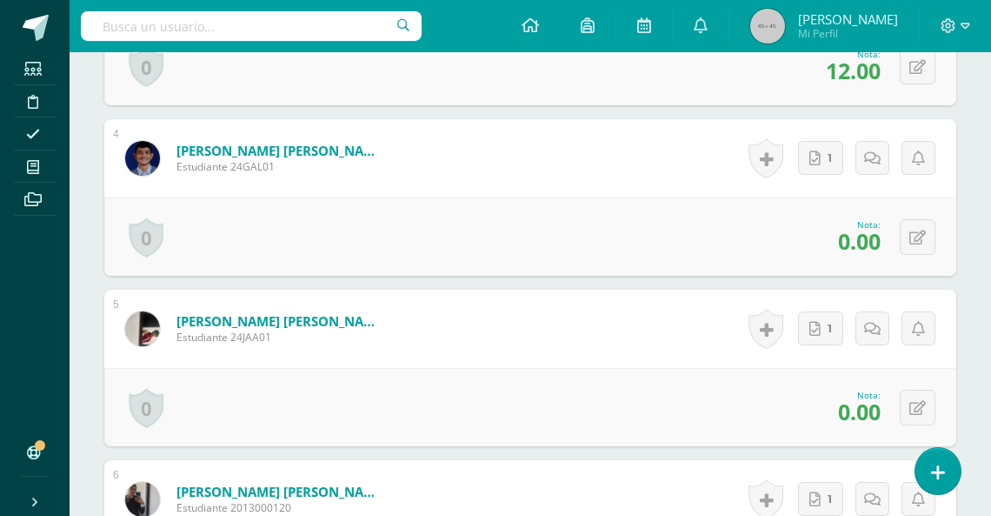
scroll to position [1002, 0]
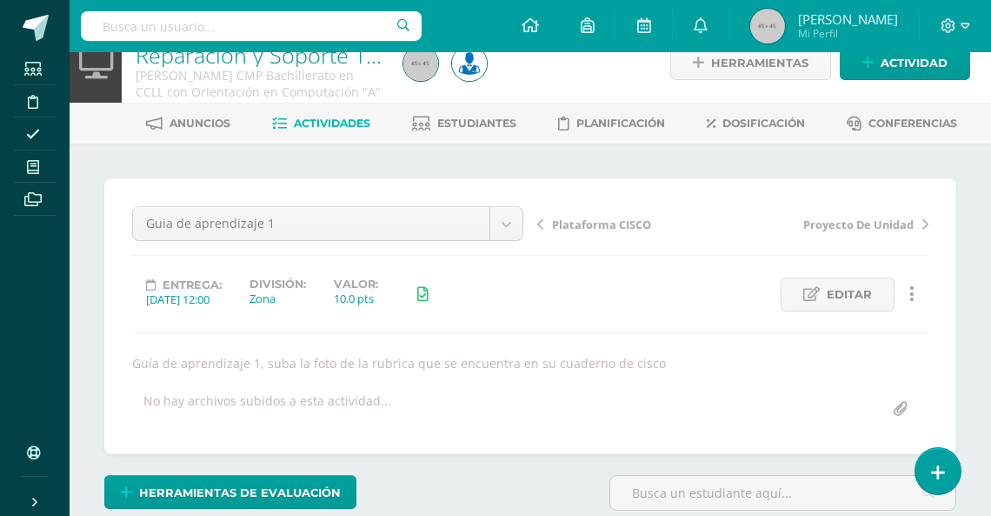
drag, startPoint x: 665, startPoint y: 365, endPoint x: 13, endPoint y: 372, distance: 652.1
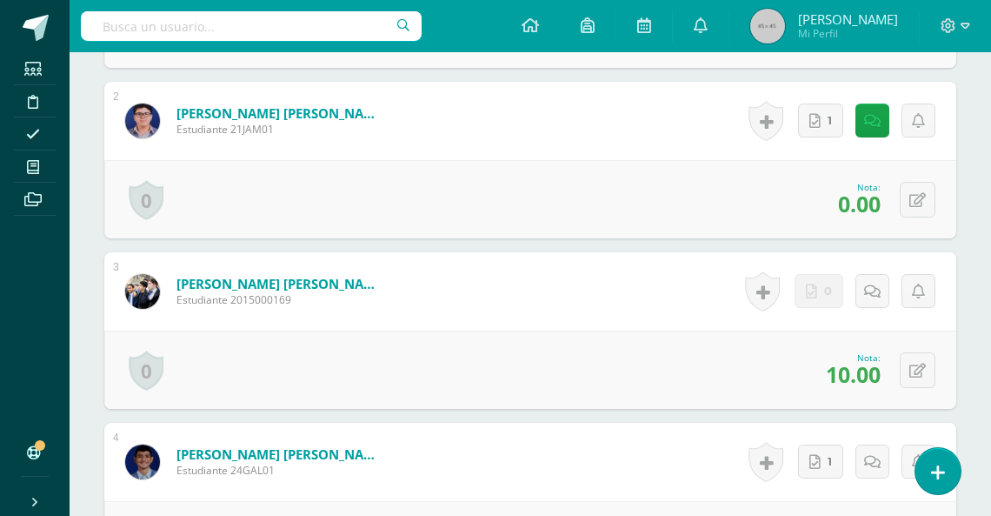
scroll to position [719, 0]
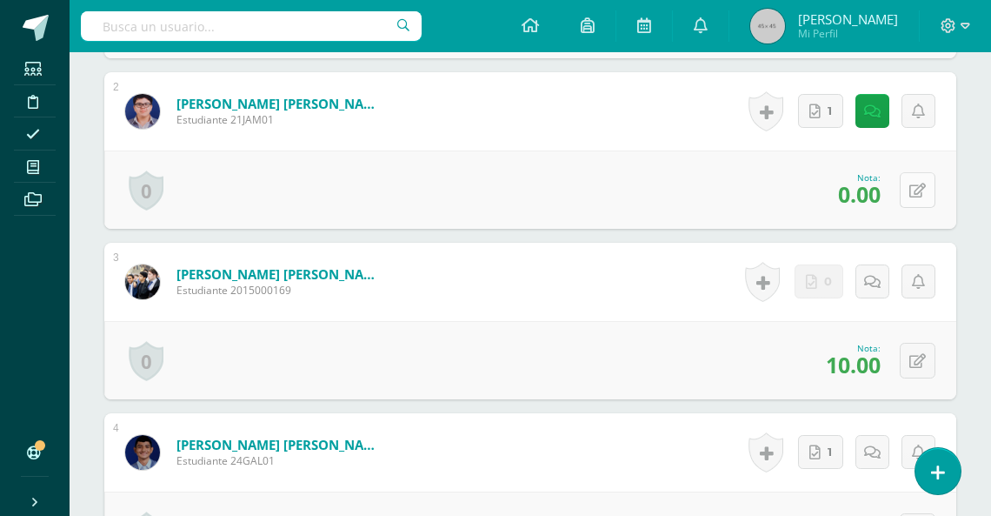
click at [915, 187] on button at bounding box center [918, 190] width 36 height 36
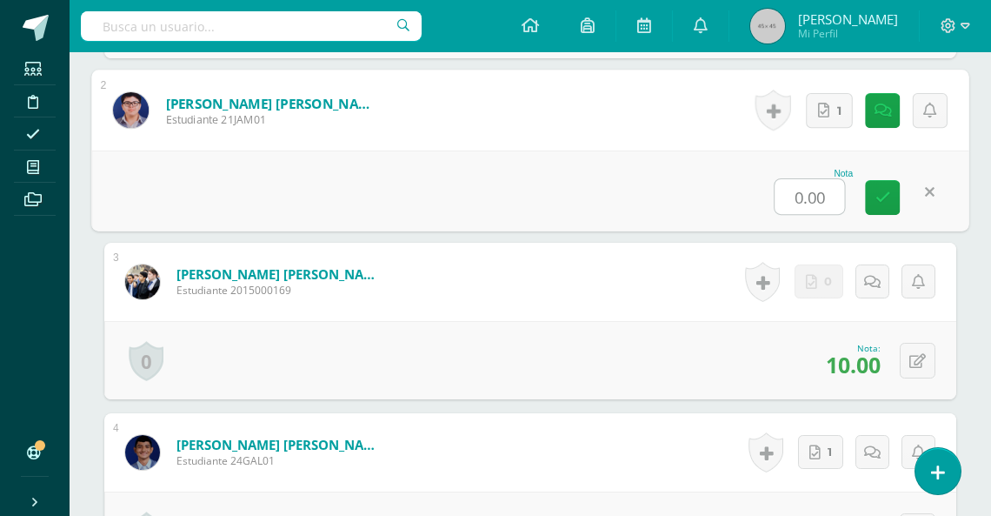
type input "8"
click at [878, 196] on icon at bounding box center [883, 197] width 16 height 15
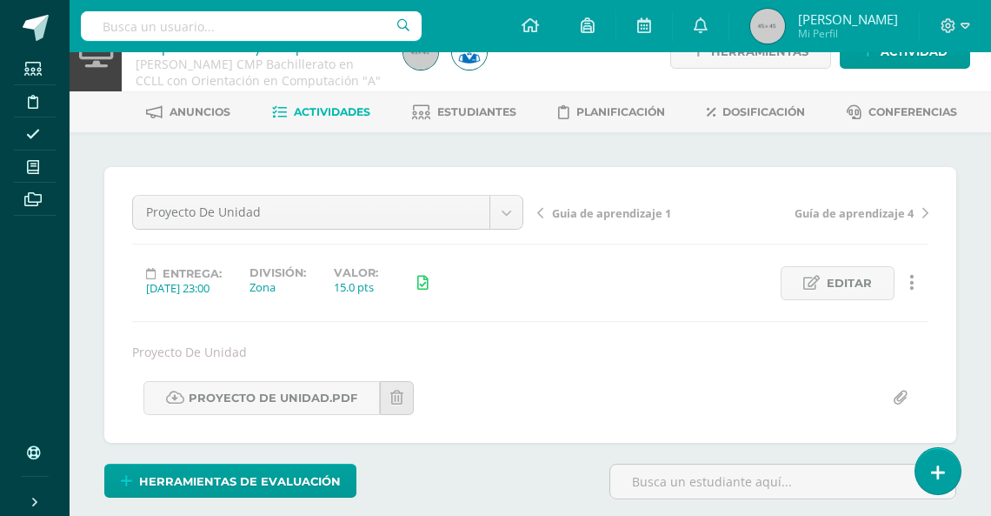
scroll to position [285, 0]
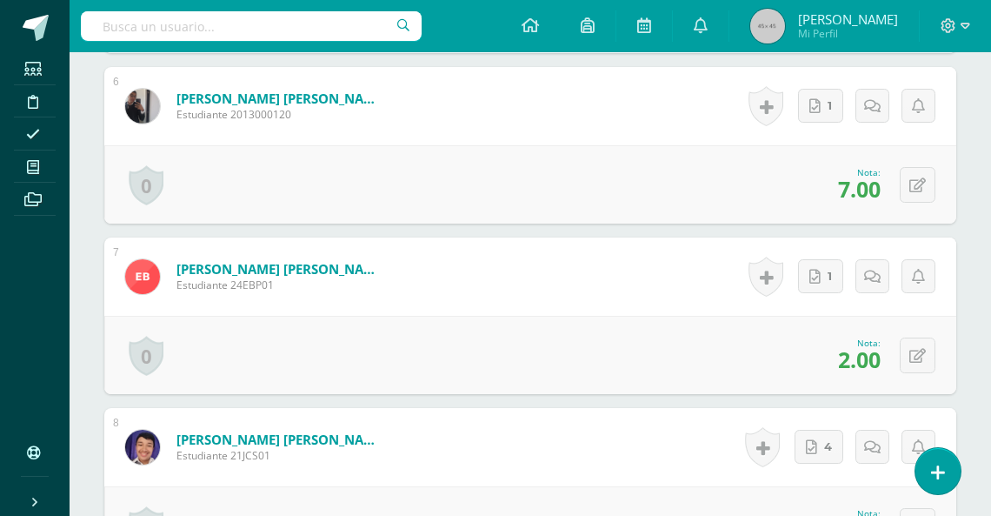
scroll to position [1463, 0]
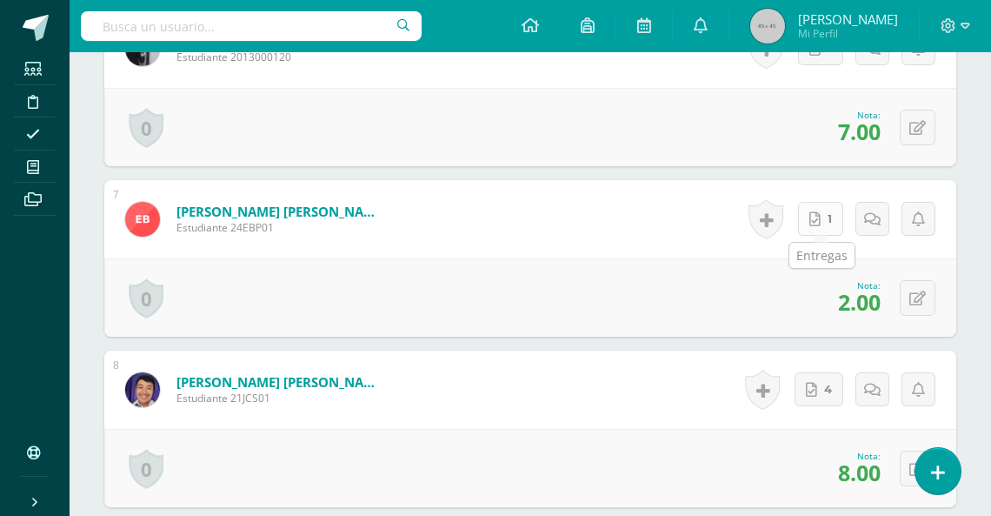
click at [821, 218] on icon at bounding box center [814, 219] width 11 height 15
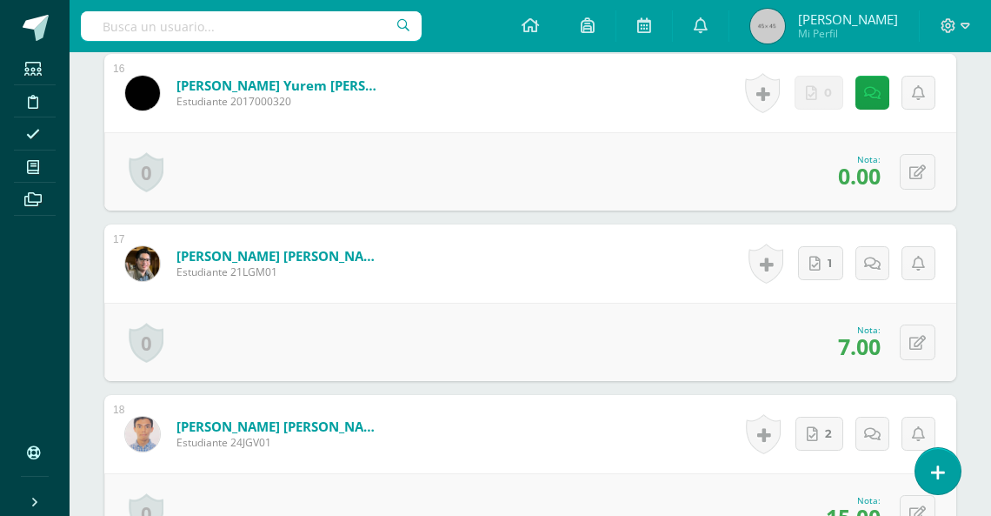
scroll to position [3112, 0]
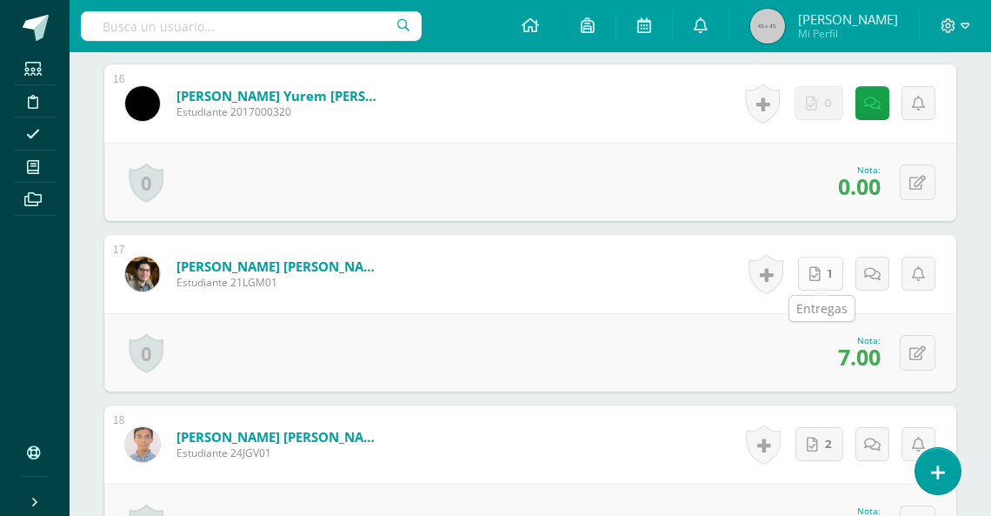
click at [821, 273] on icon at bounding box center [814, 274] width 11 height 15
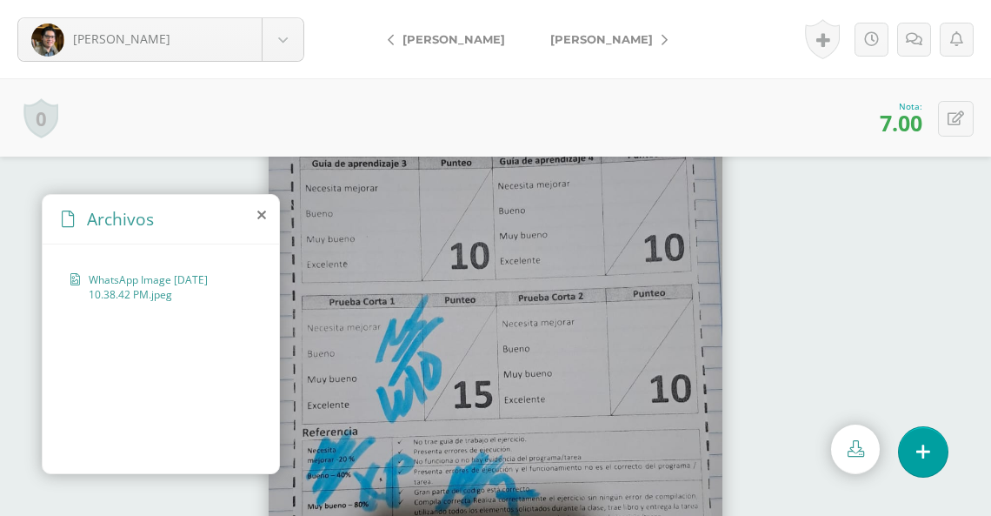
scroll to position [133, 0]
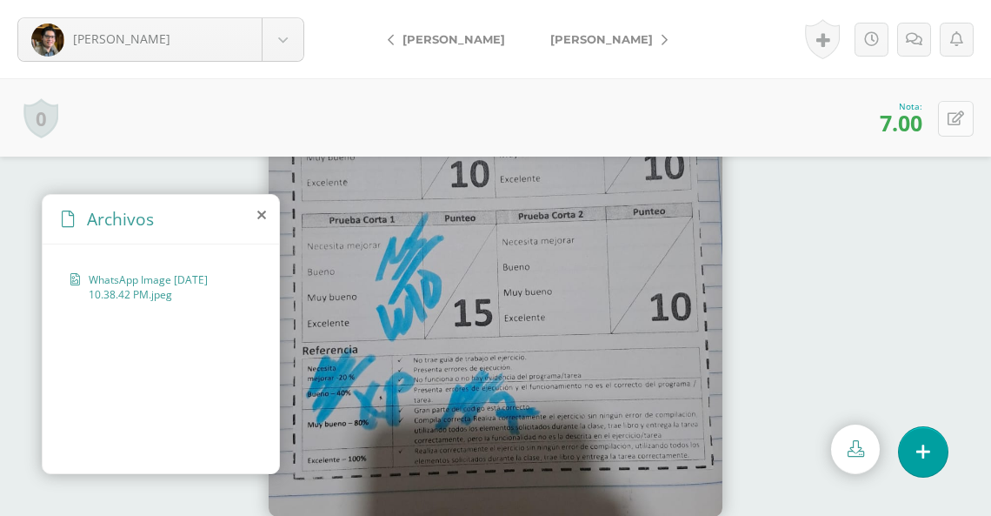
click at [967, 129] on button at bounding box center [956, 119] width 36 height 36
type input "15"
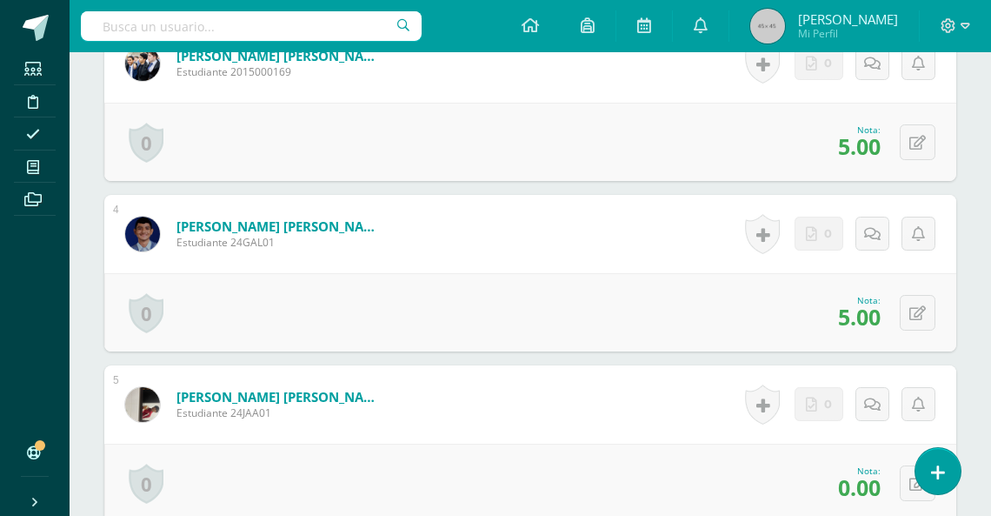
scroll to position [1018, 0]
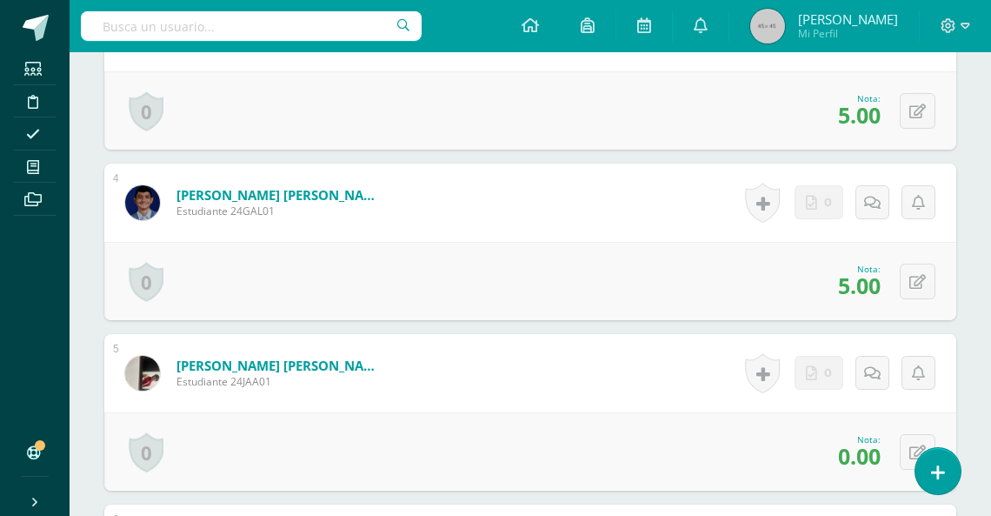
drag, startPoint x: 994, startPoint y: 225, endPoint x: 1001, endPoint y: 386, distance: 161.0
click at [990, 386] on html "Estudiantes Disciplina Asistencia Mis cursos Archivos Soporte Centro de ayuda Ú…" at bounding box center [495, 258] width 991 height 2553
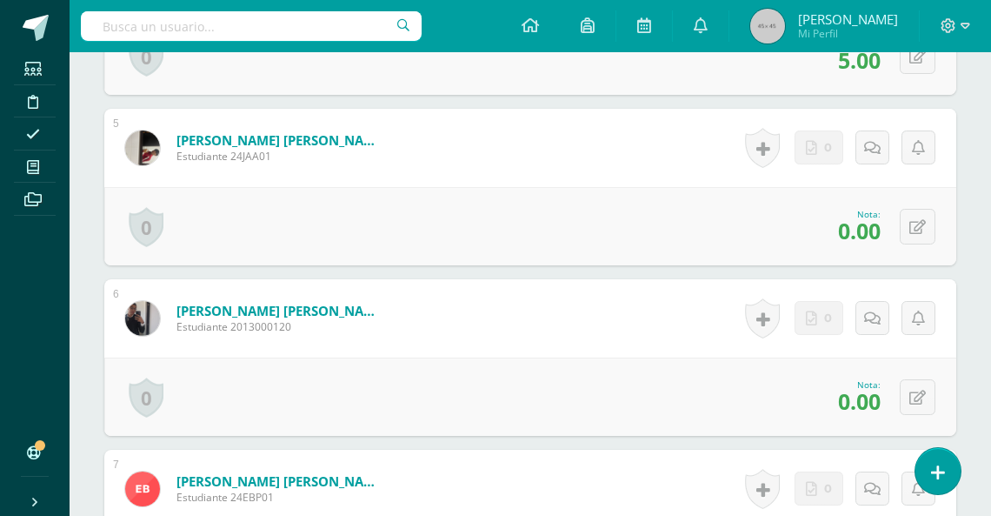
scroll to position [1257, 0]
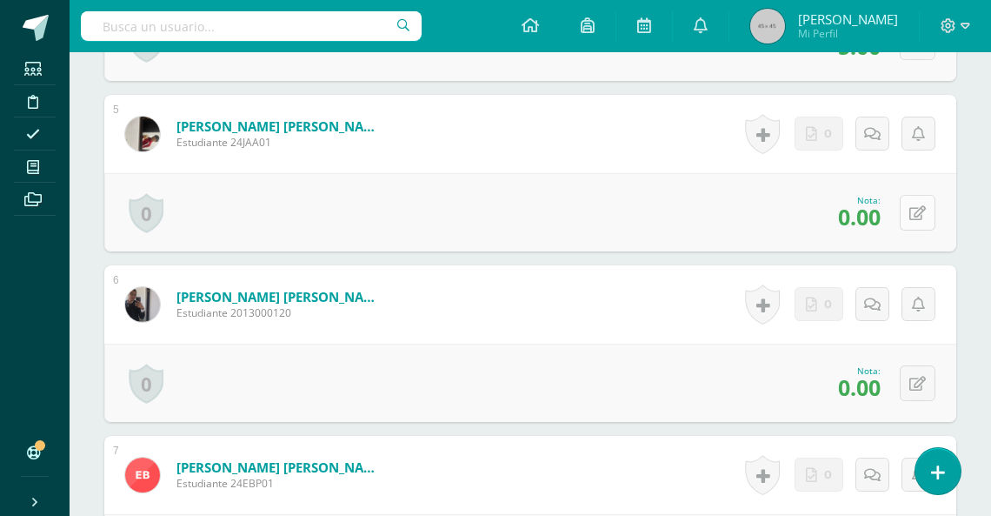
click at [925, 210] on icon at bounding box center [917, 213] width 17 height 15
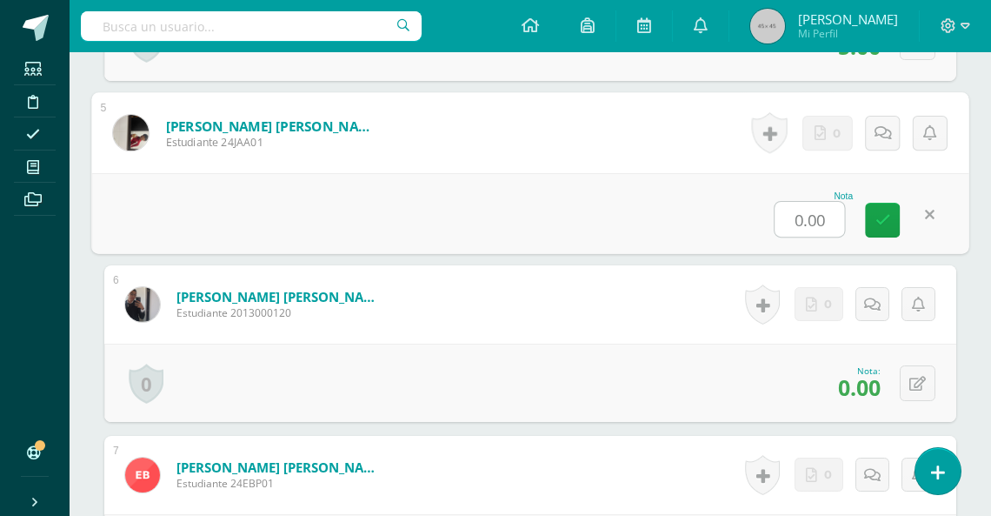
scroll to position [1258, 0]
type input "10"
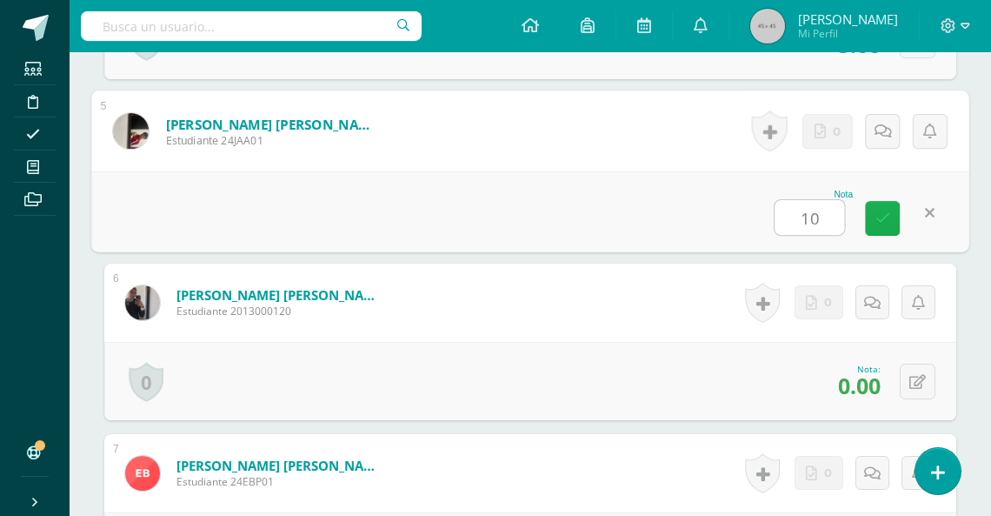
click at [888, 216] on icon at bounding box center [883, 217] width 16 height 15
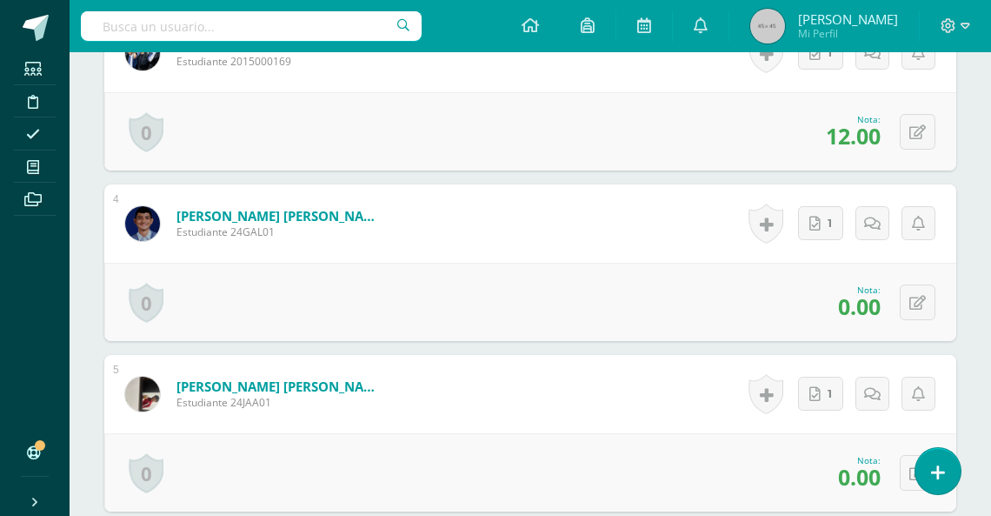
scroll to position [1056, 0]
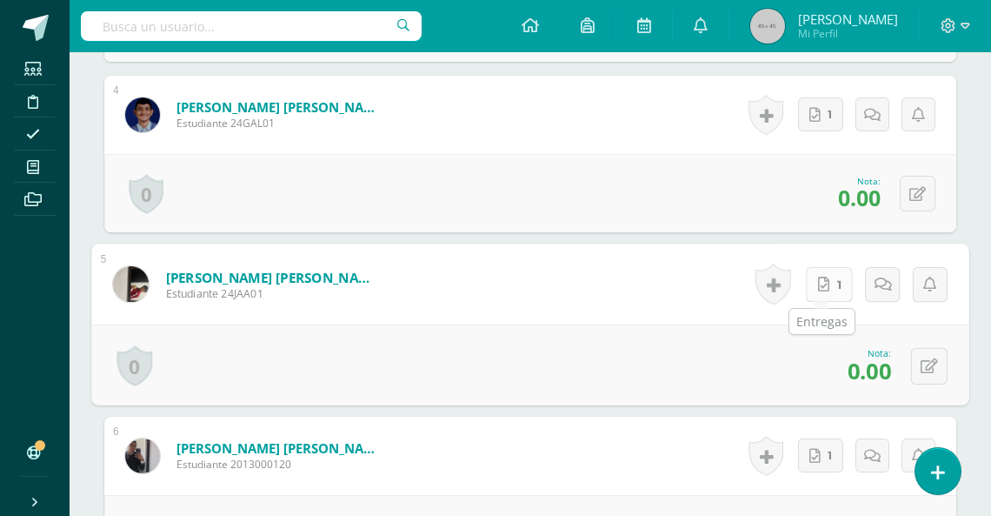
click at [820, 284] on icon at bounding box center [823, 283] width 11 height 15
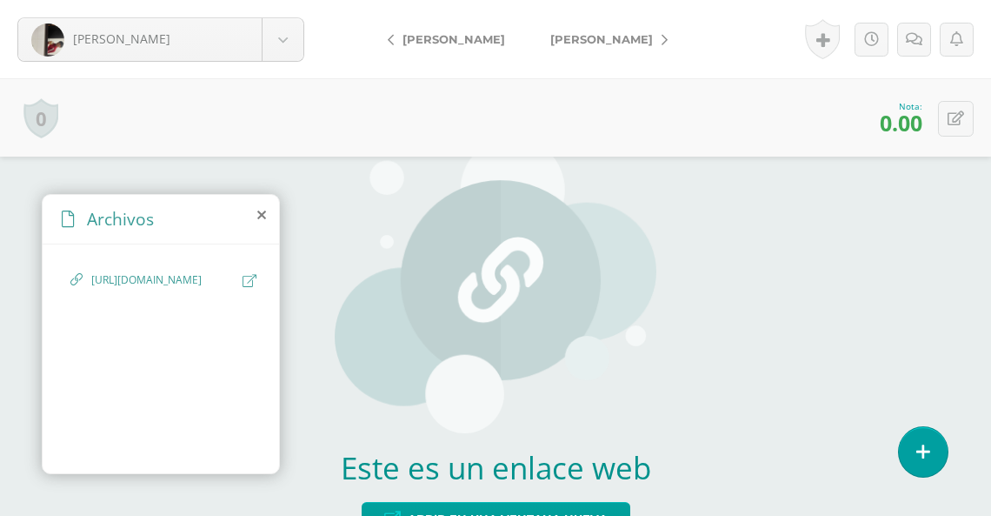
click at [250, 283] on icon at bounding box center [250, 280] width 14 height 13
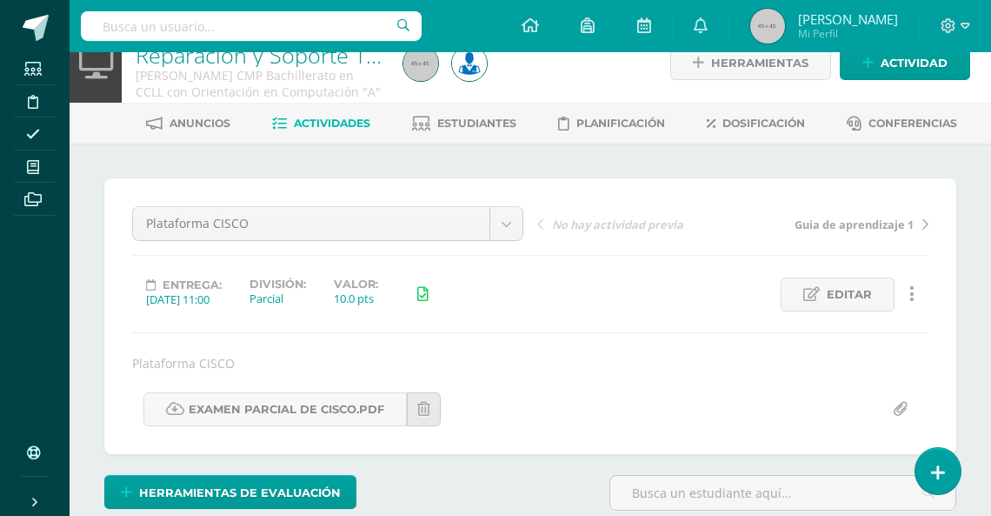
scroll to position [285, 0]
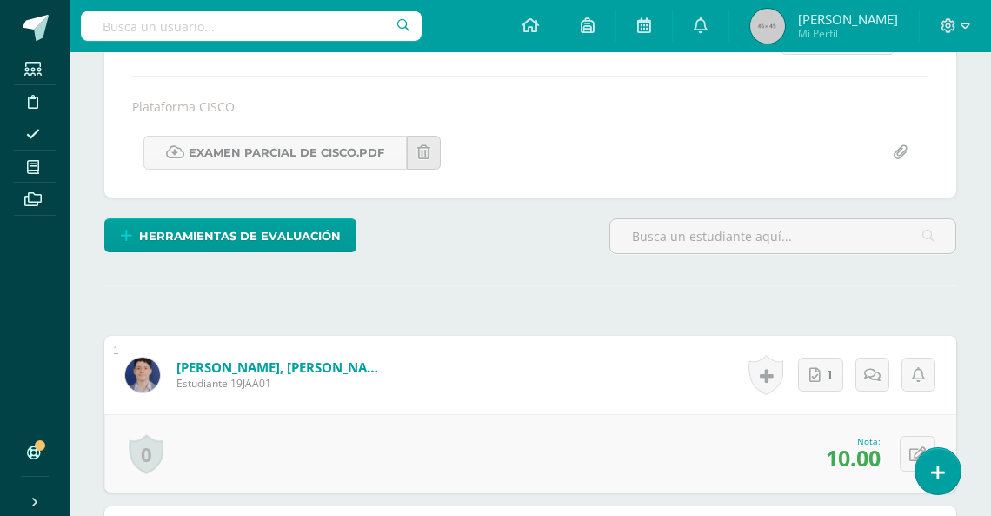
drag, startPoint x: 995, startPoint y: 49, endPoint x: 1001, endPoint y: 339, distance: 290.4
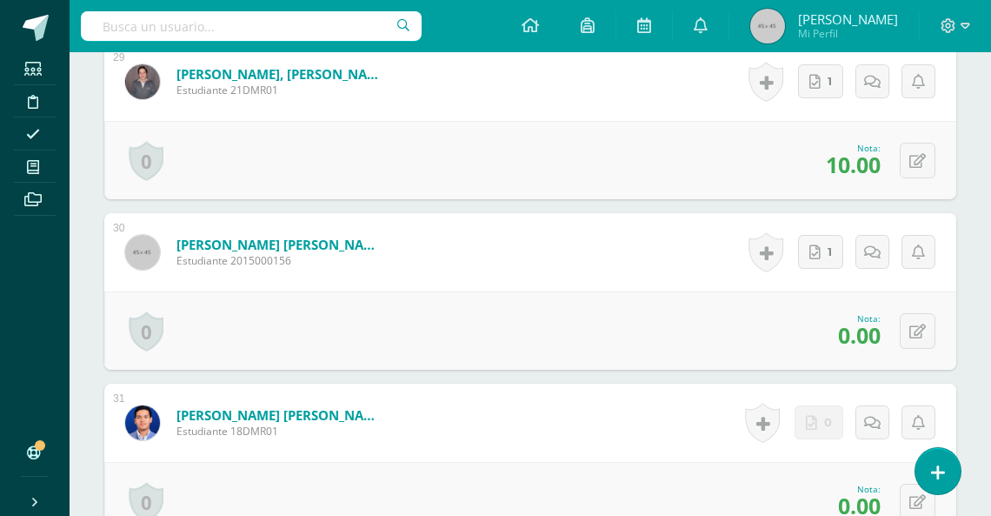
scroll to position [5350, 0]
click at [902, 328] on div "0 Logros Logros obtenidos Aún no hay logros agregados Nota: 0.00" at bounding box center [530, 329] width 852 height 78
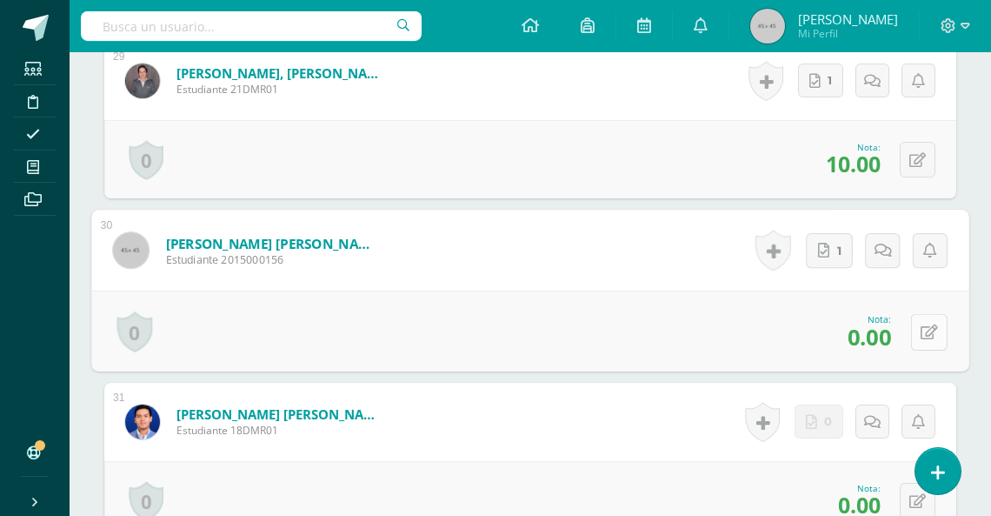
click at [922, 329] on icon at bounding box center [929, 331] width 17 height 15
type input "10"
click at [891, 336] on link at bounding box center [882, 337] width 35 height 35
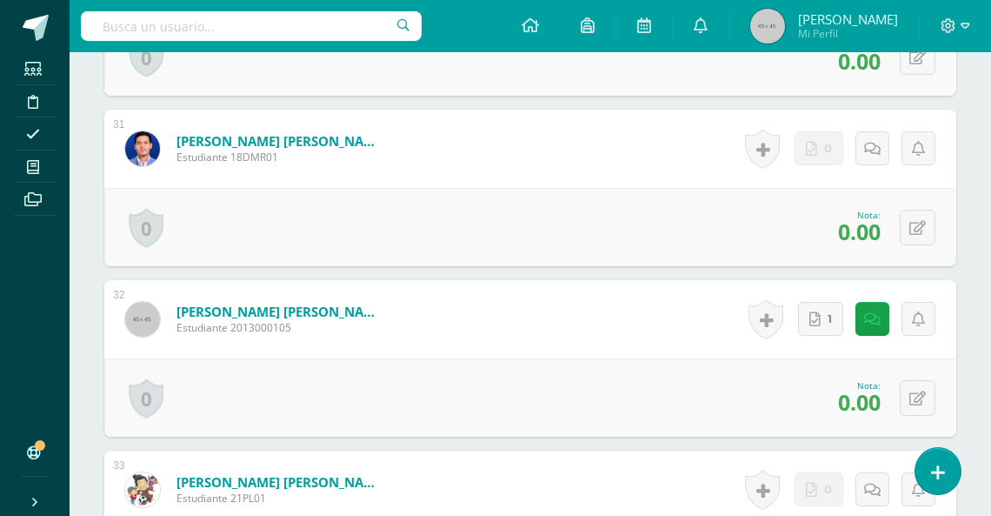
scroll to position [5573, 0]
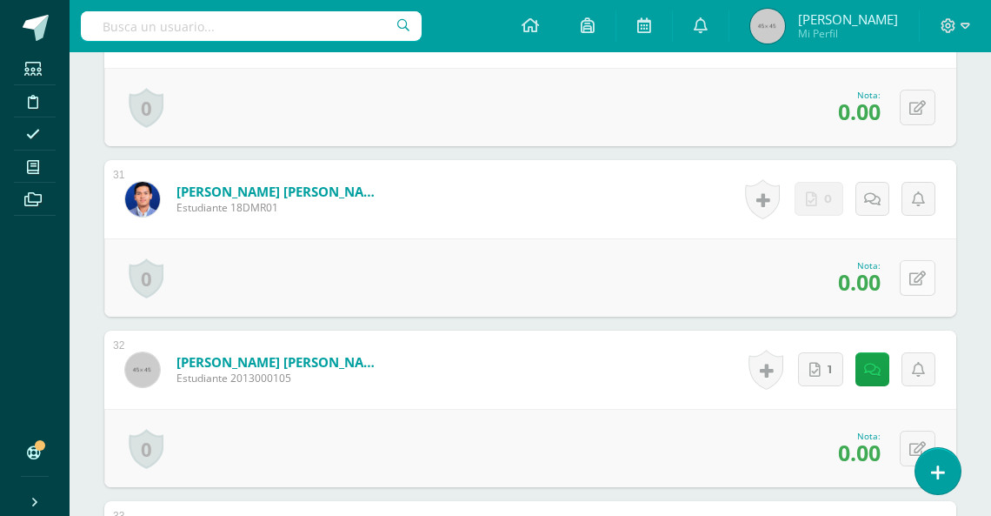
click at [920, 276] on icon at bounding box center [917, 278] width 17 height 15
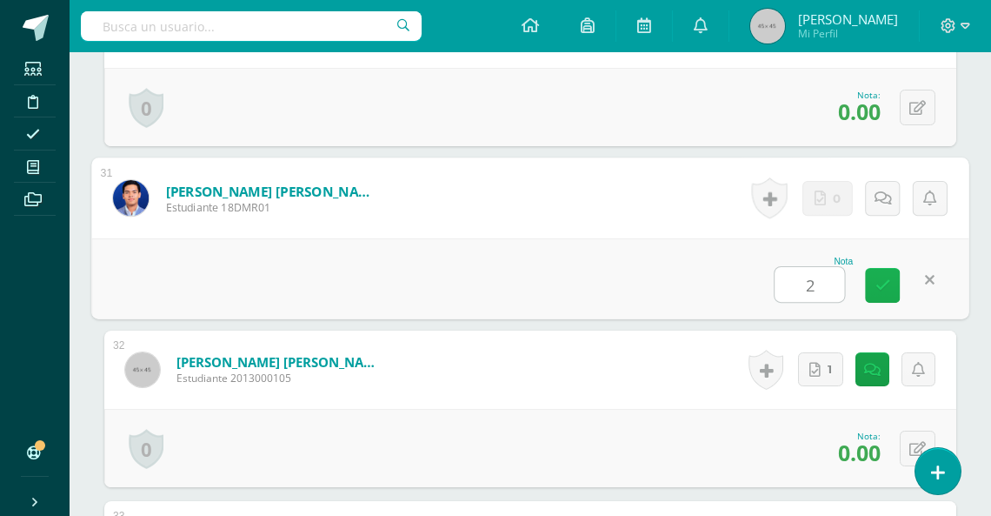
click at [886, 280] on icon at bounding box center [883, 284] width 16 height 15
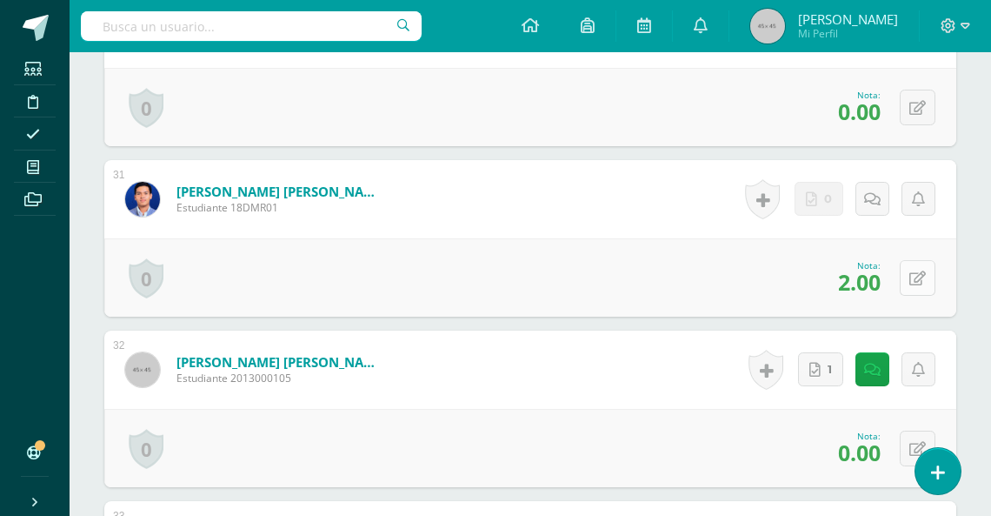
click at [915, 273] on button at bounding box center [918, 278] width 36 height 36
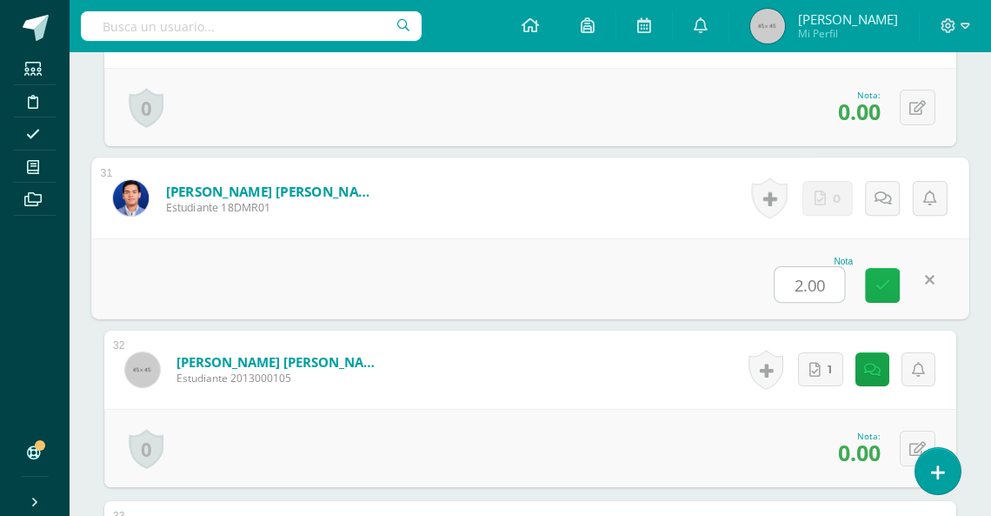
type input "0"
click at [875, 283] on icon at bounding box center [883, 284] width 16 height 15
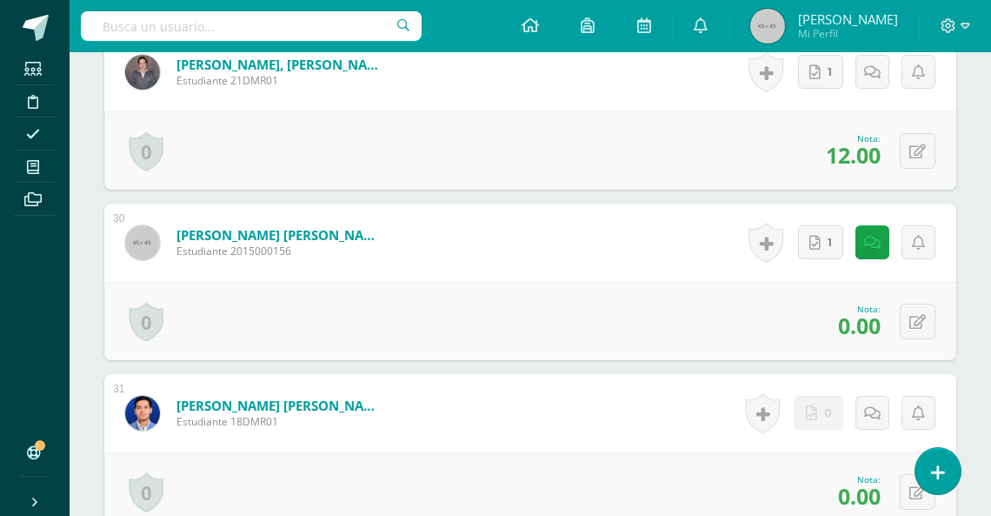
scroll to position [5328, 0]
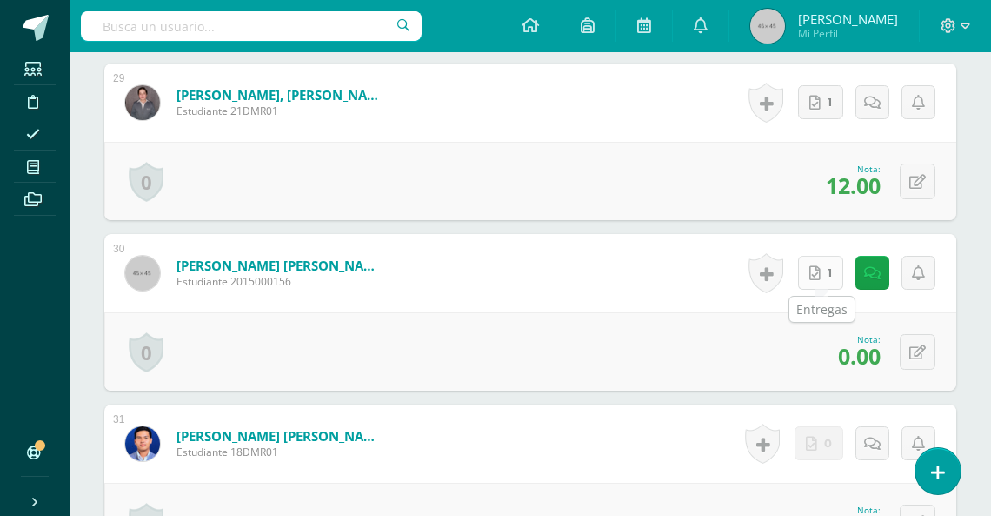
click at [829, 272] on link "1" at bounding box center [820, 273] width 45 height 34
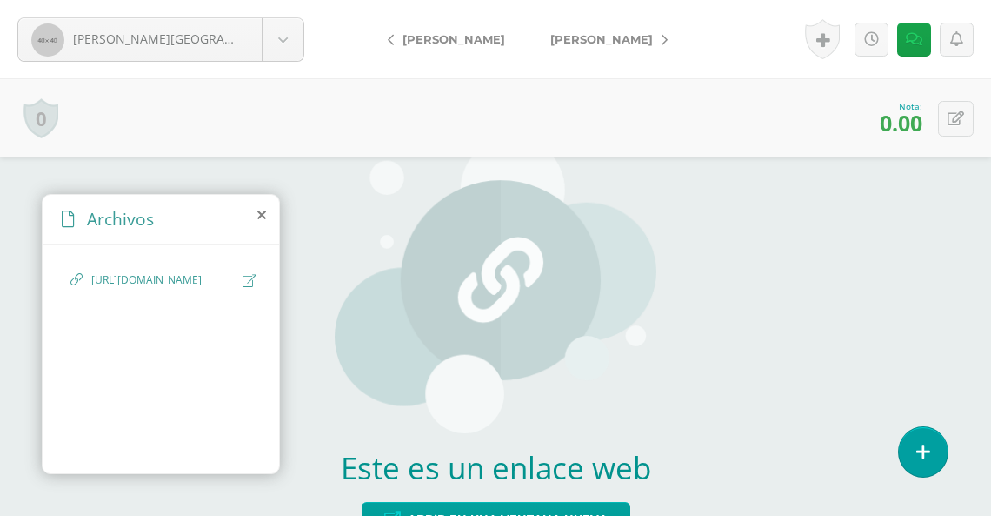
click at [247, 281] on icon at bounding box center [250, 280] width 14 height 13
click at [954, 122] on icon at bounding box center [956, 118] width 17 height 15
type input "2"
click at [924, 119] on link at bounding box center [914, 124] width 34 height 34
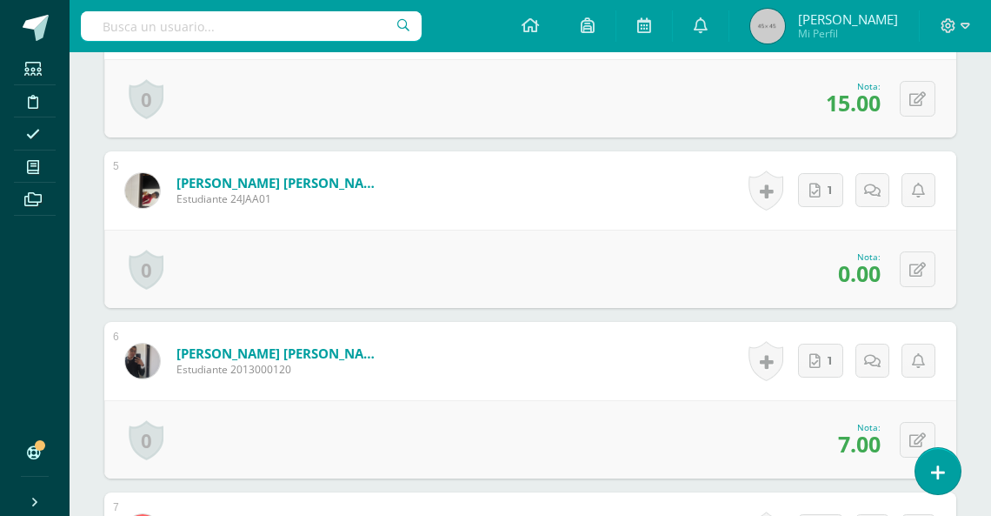
scroll to position [1141, 0]
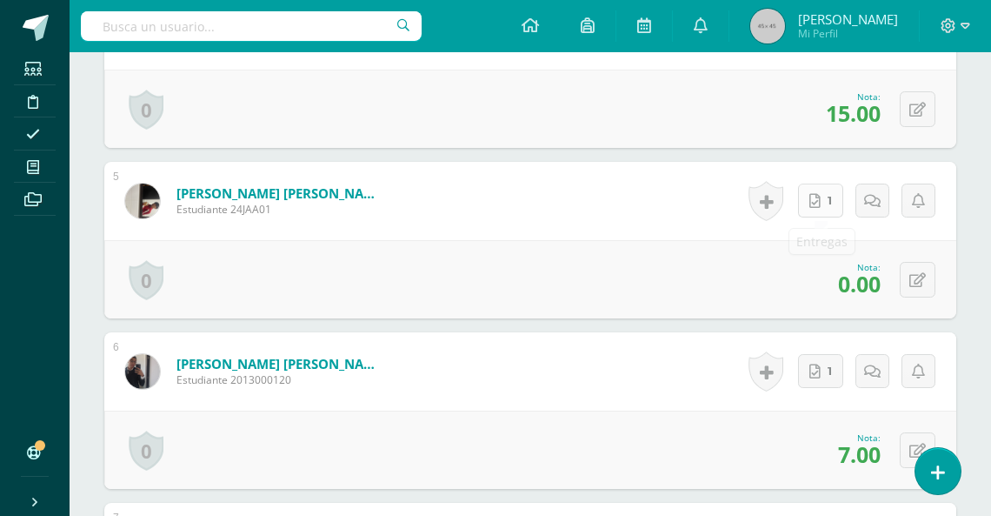
click at [822, 206] on link "1" at bounding box center [820, 200] width 45 height 34
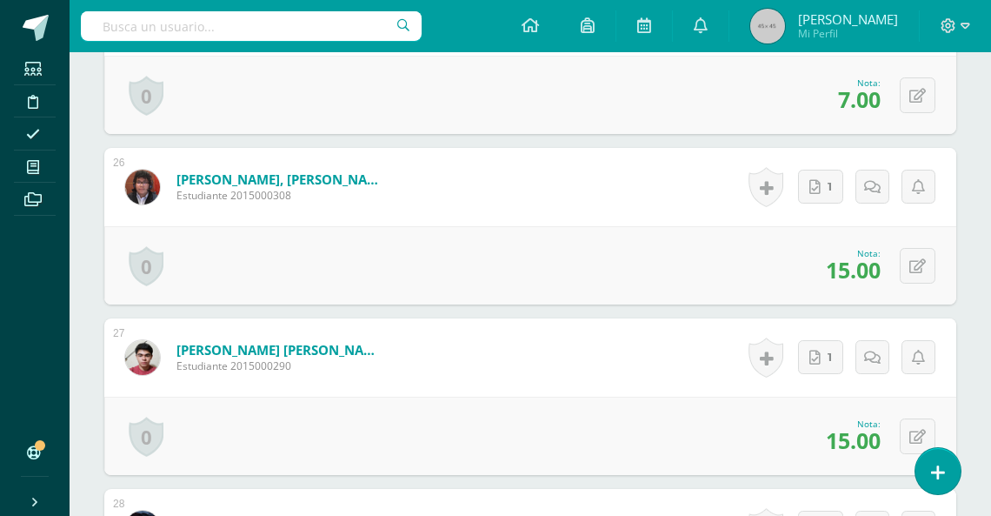
scroll to position [4753, 0]
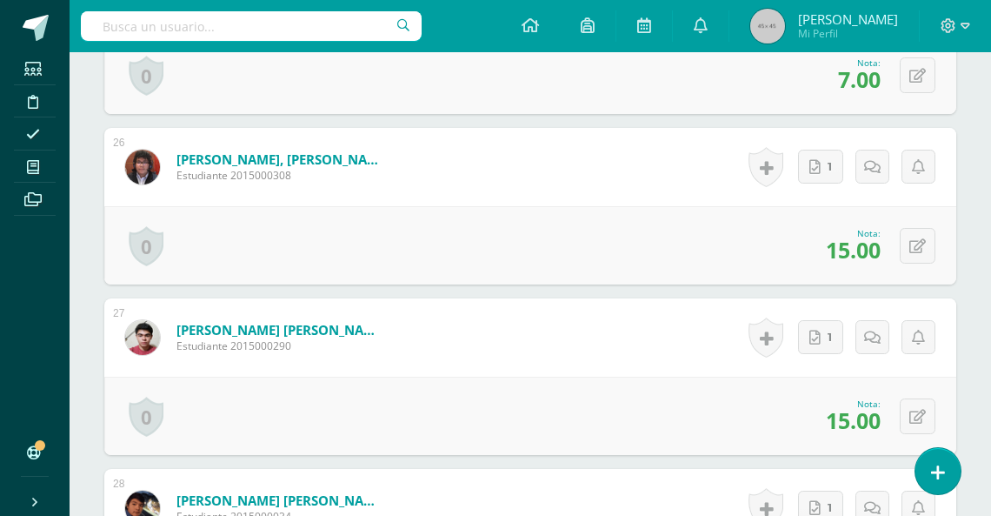
drag, startPoint x: 990, startPoint y: 345, endPoint x: 988, endPoint y: 369, distance: 23.6
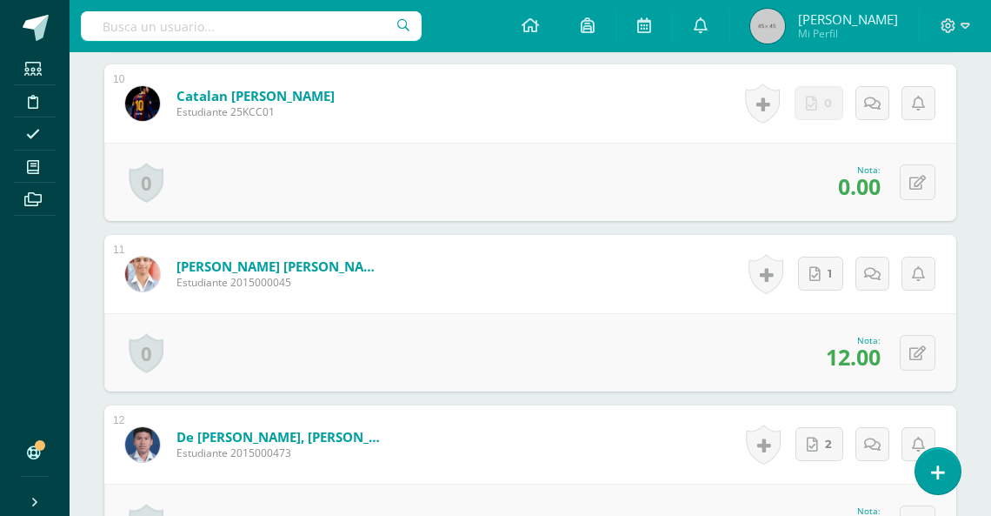
scroll to position [0, 0]
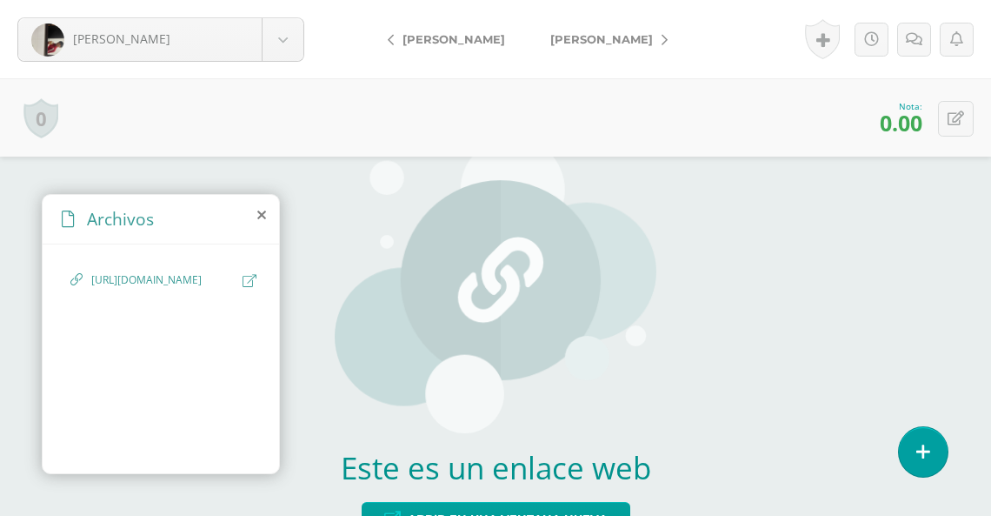
click at [246, 284] on icon at bounding box center [250, 280] width 14 height 13
click at [961, 118] on icon at bounding box center [956, 118] width 17 height 15
type input "12"
click at [922, 130] on link at bounding box center [914, 124] width 34 height 34
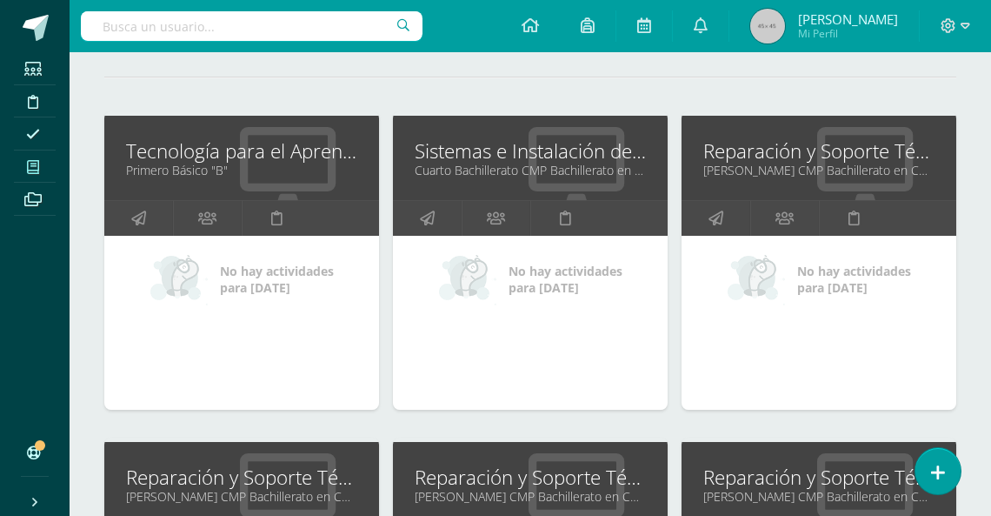
scroll to position [212, 0]
click at [30, 167] on icon at bounding box center [33, 167] width 12 height 14
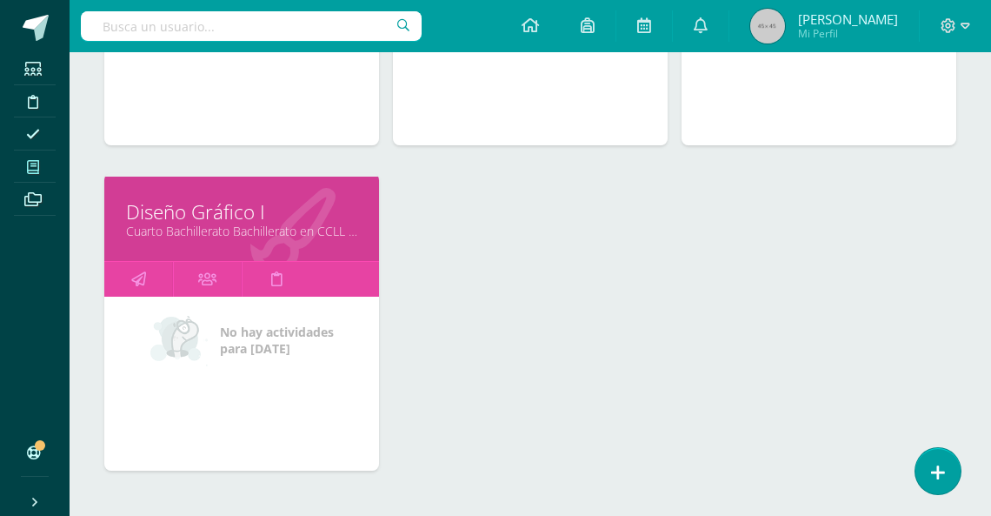
scroll to position [1123, 0]
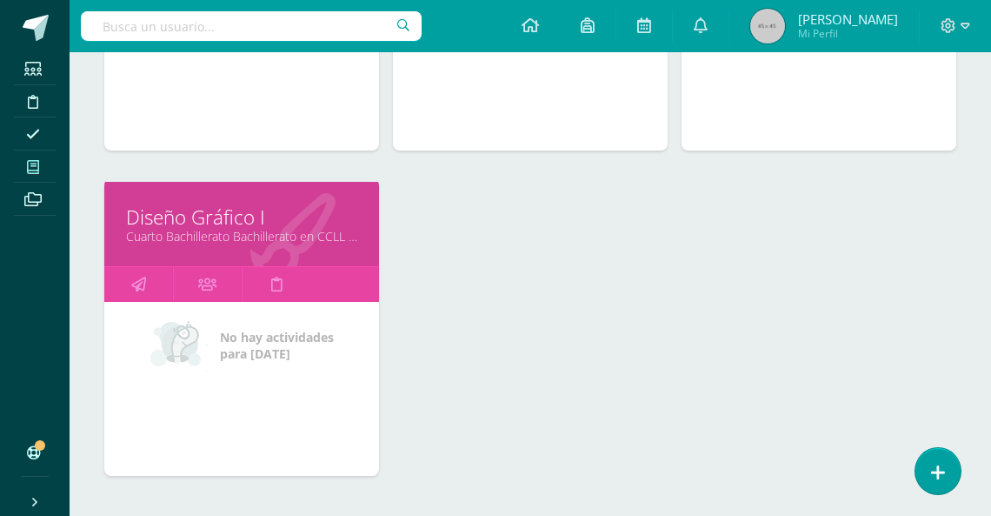
click at [241, 213] on link "Diseño Gráfico I" at bounding box center [241, 216] width 231 height 27
